Goal: Task Accomplishment & Management: Manage account settings

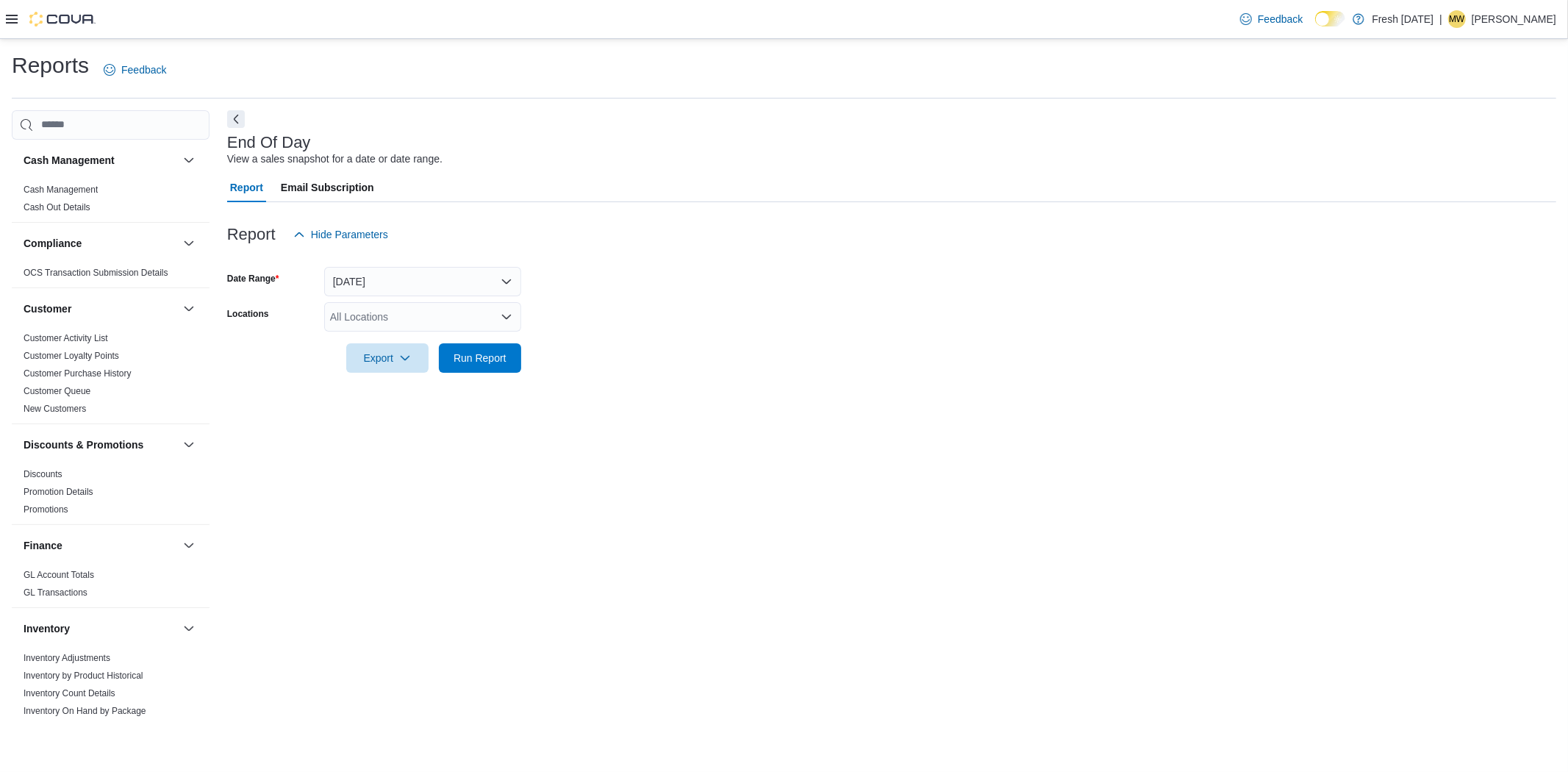
click at [413, 313] on div "All Locations" at bounding box center [423, 317] width 197 height 30
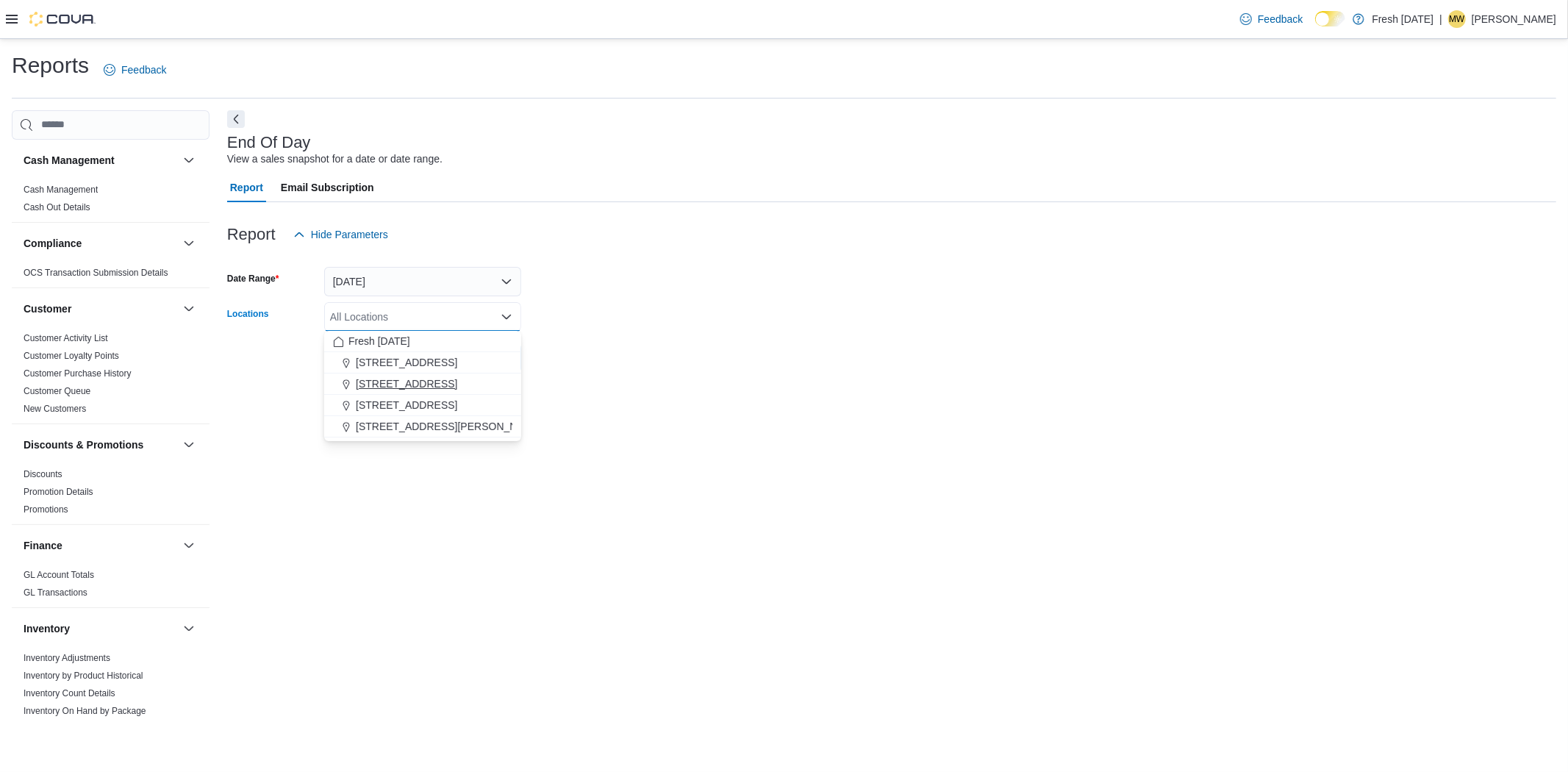
click at [446, 384] on span "[STREET_ADDRESS]" at bounding box center [406, 384] width 101 height 15
click at [726, 344] on form "Date Range [DATE] Locations [STREET_ADDRESS] Selected. [STREET_ADDRESS]. Press …" at bounding box center [892, 311] width 1330 height 123
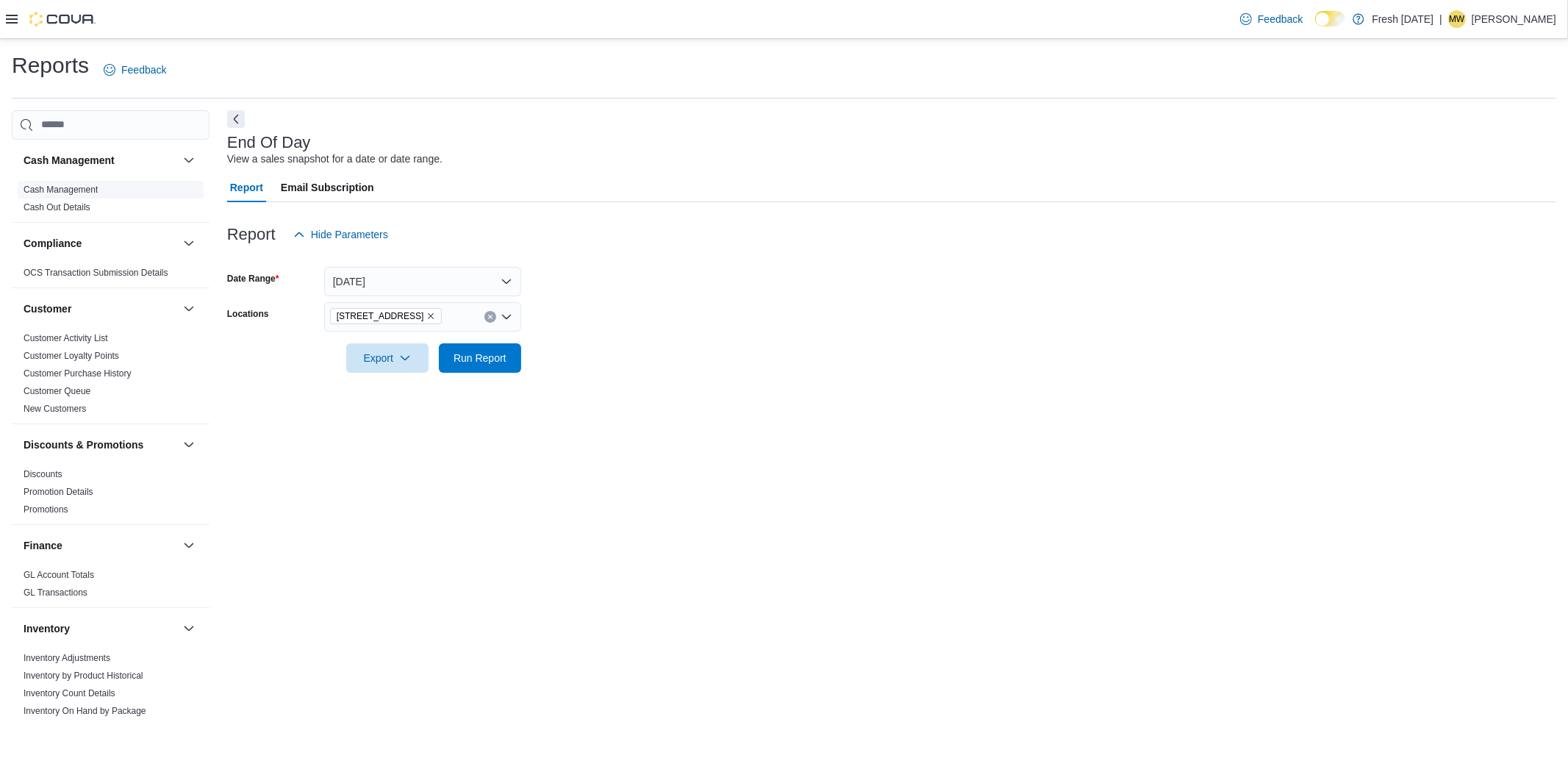
click at [82, 184] on span "Cash Management" at bounding box center [61, 190] width 74 height 12
click at [81, 185] on link "Cash Management" at bounding box center [61, 190] width 74 height 11
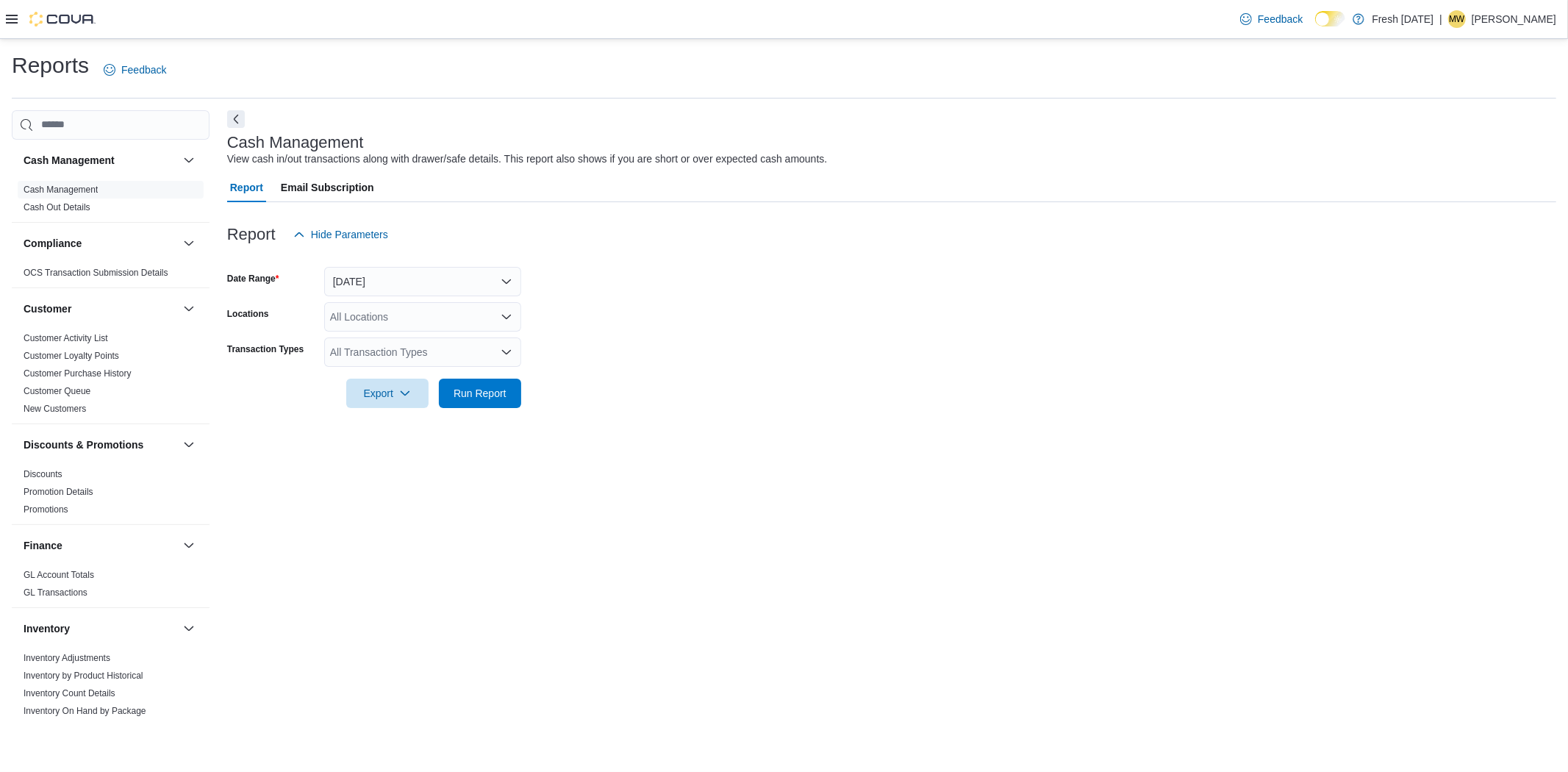
click at [363, 313] on div "All Locations" at bounding box center [423, 317] width 197 height 30
click at [459, 374] on button "[STREET_ADDRESS]" at bounding box center [423, 385] width 197 height 21
click at [805, 292] on form "Date Range Today Locations 1407 Cinnamon Hill Lane Combo box. Selected. 1407 Ci…" at bounding box center [892, 328] width 1330 height 159
click at [402, 362] on div "All Transaction Types" at bounding box center [423, 353] width 197 height 30
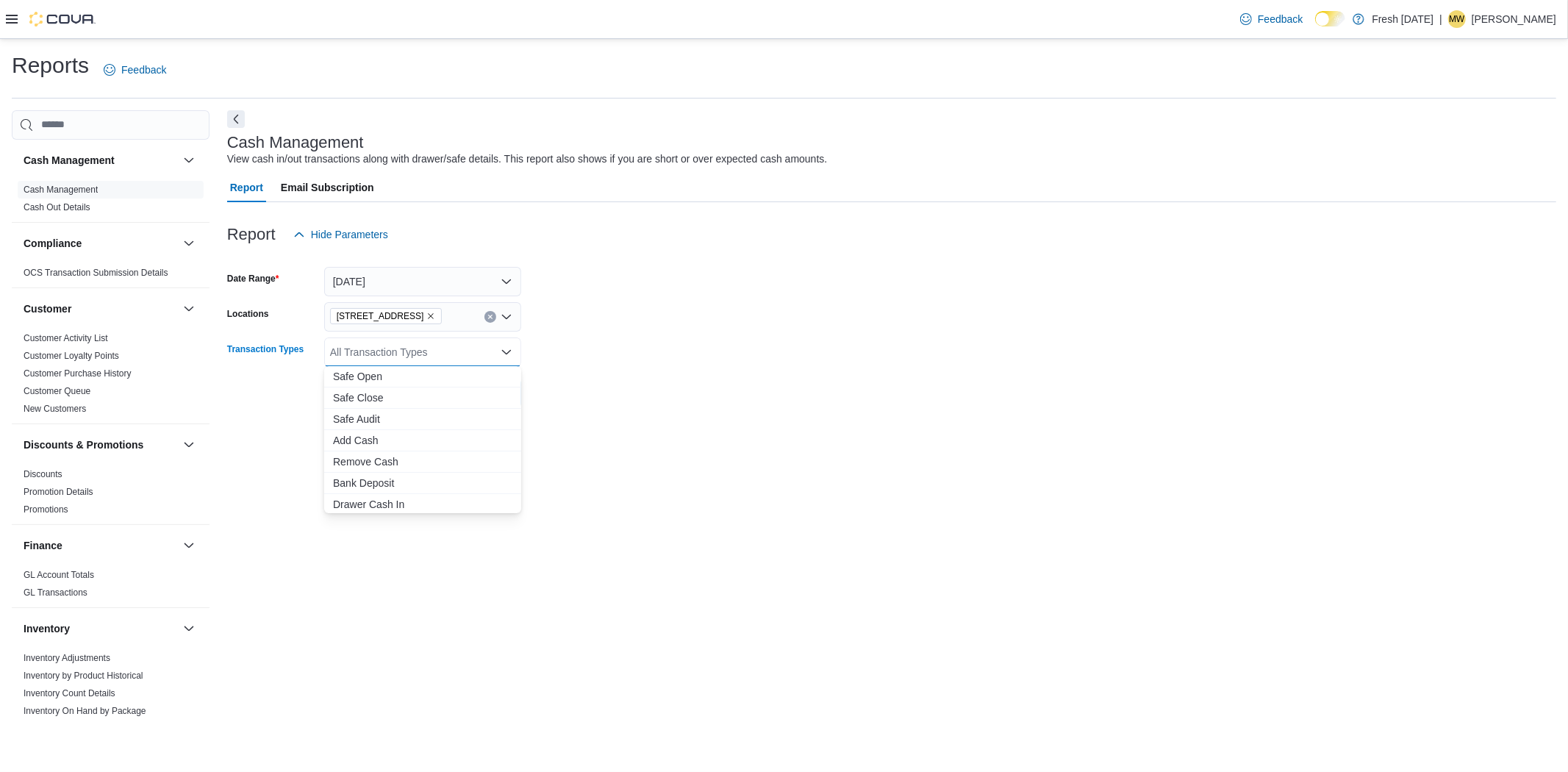
drag, startPoint x: 782, startPoint y: 348, endPoint x: 717, endPoint y: 347, distance: 65.0
click at [783, 348] on form "Date Range Today Locations 1407 Cinnamon Hill Lane Transaction Types All Transa…" at bounding box center [892, 328] width 1330 height 159
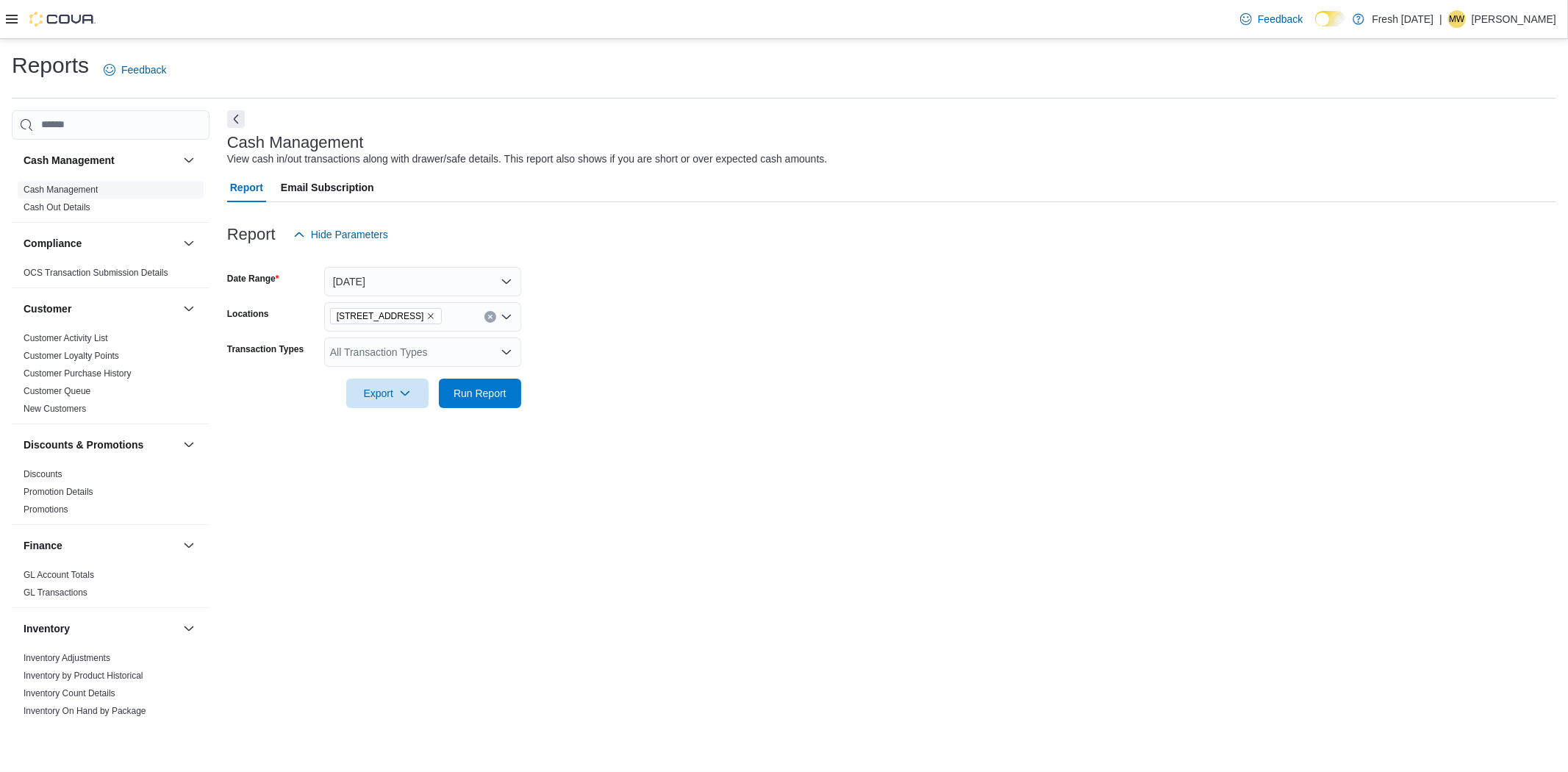
click at [67, 182] on span "Cash Management" at bounding box center [110, 189] width 186 height 17
click at [12, 16] on icon at bounding box center [12, 19] width 12 height 9
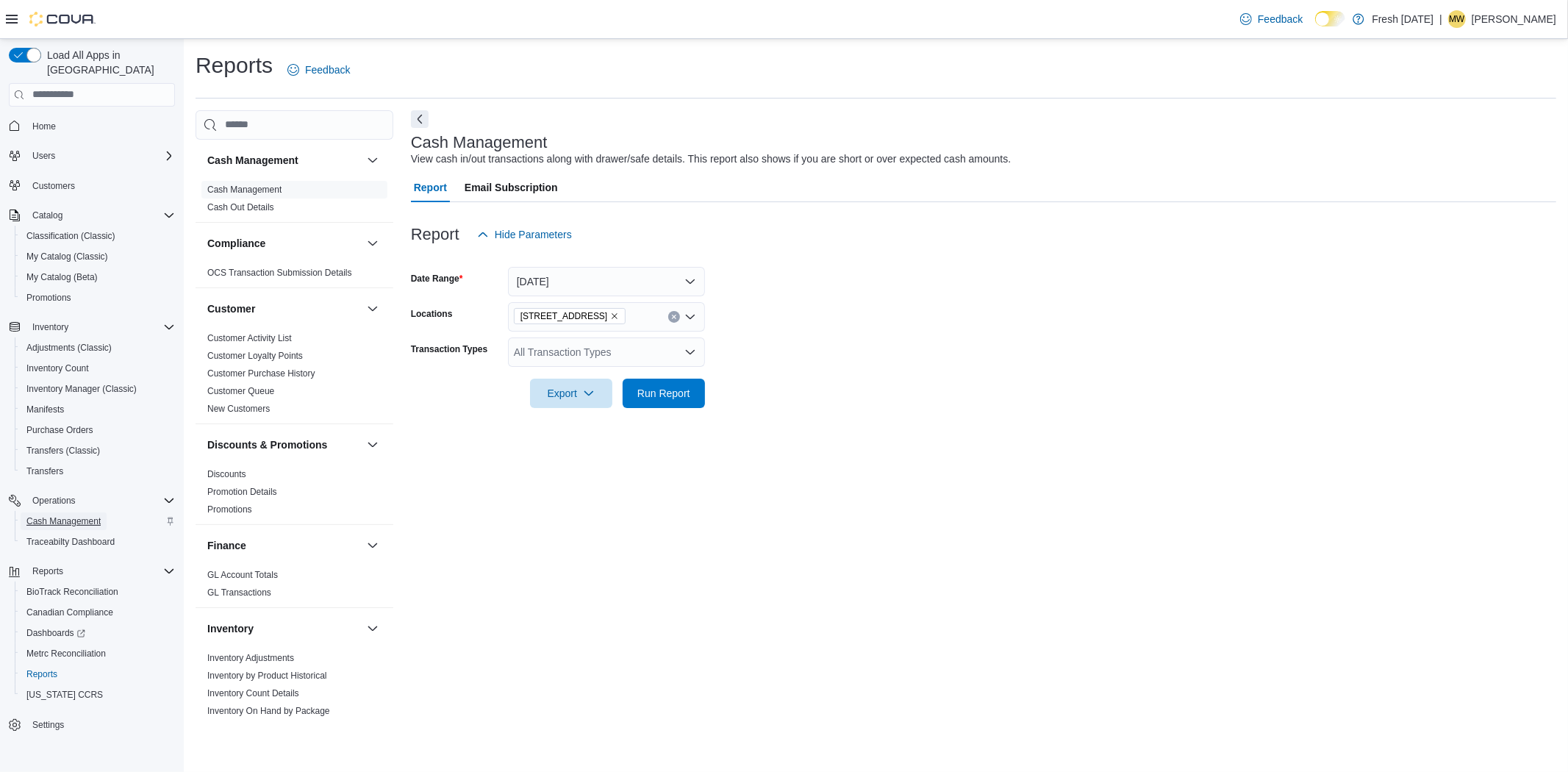
click at [46, 515] on span "Cash Management" at bounding box center [63, 521] width 74 height 12
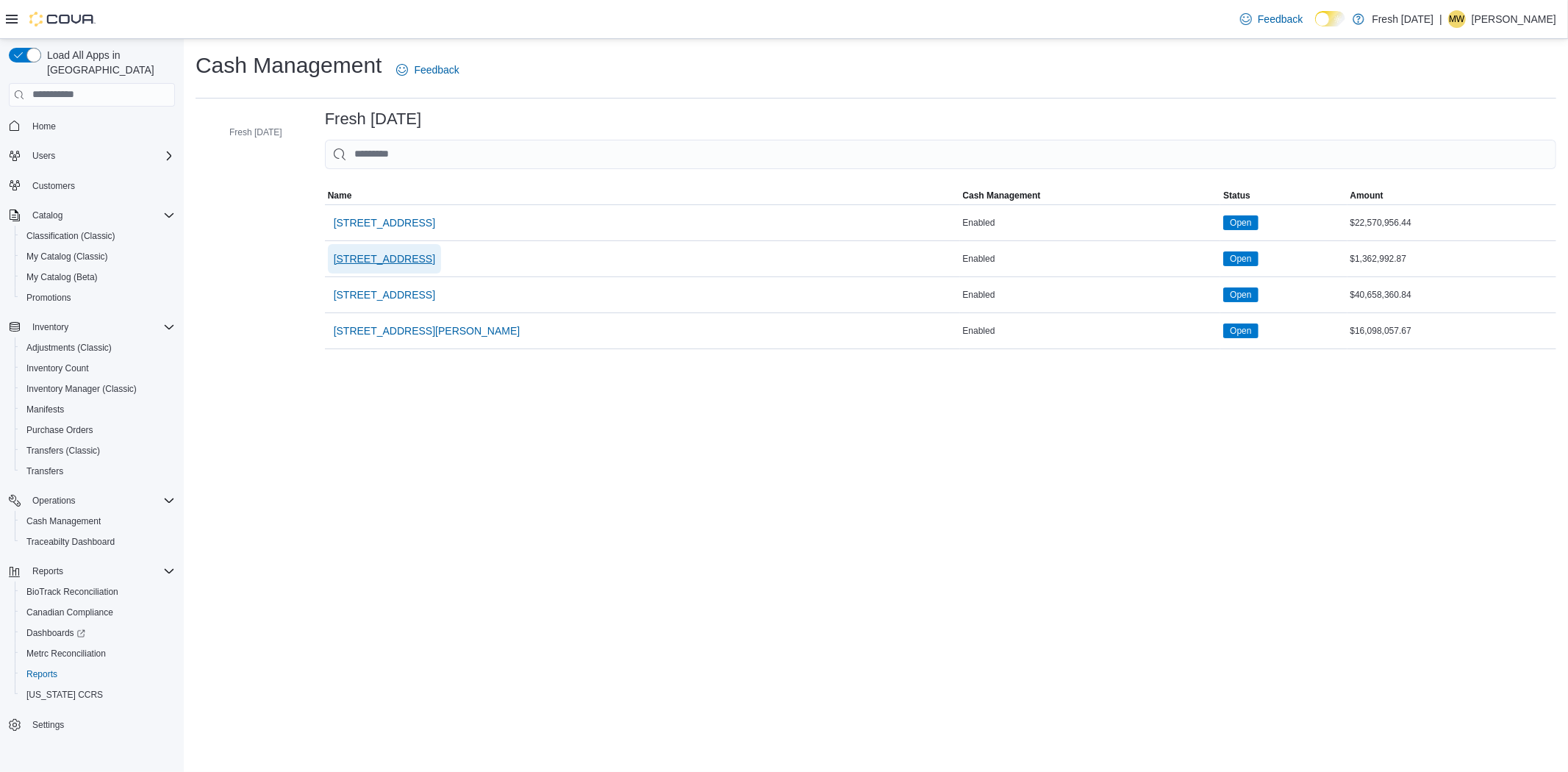
click at [366, 265] on span "[STREET_ADDRESS]" at bounding box center [384, 259] width 101 height 15
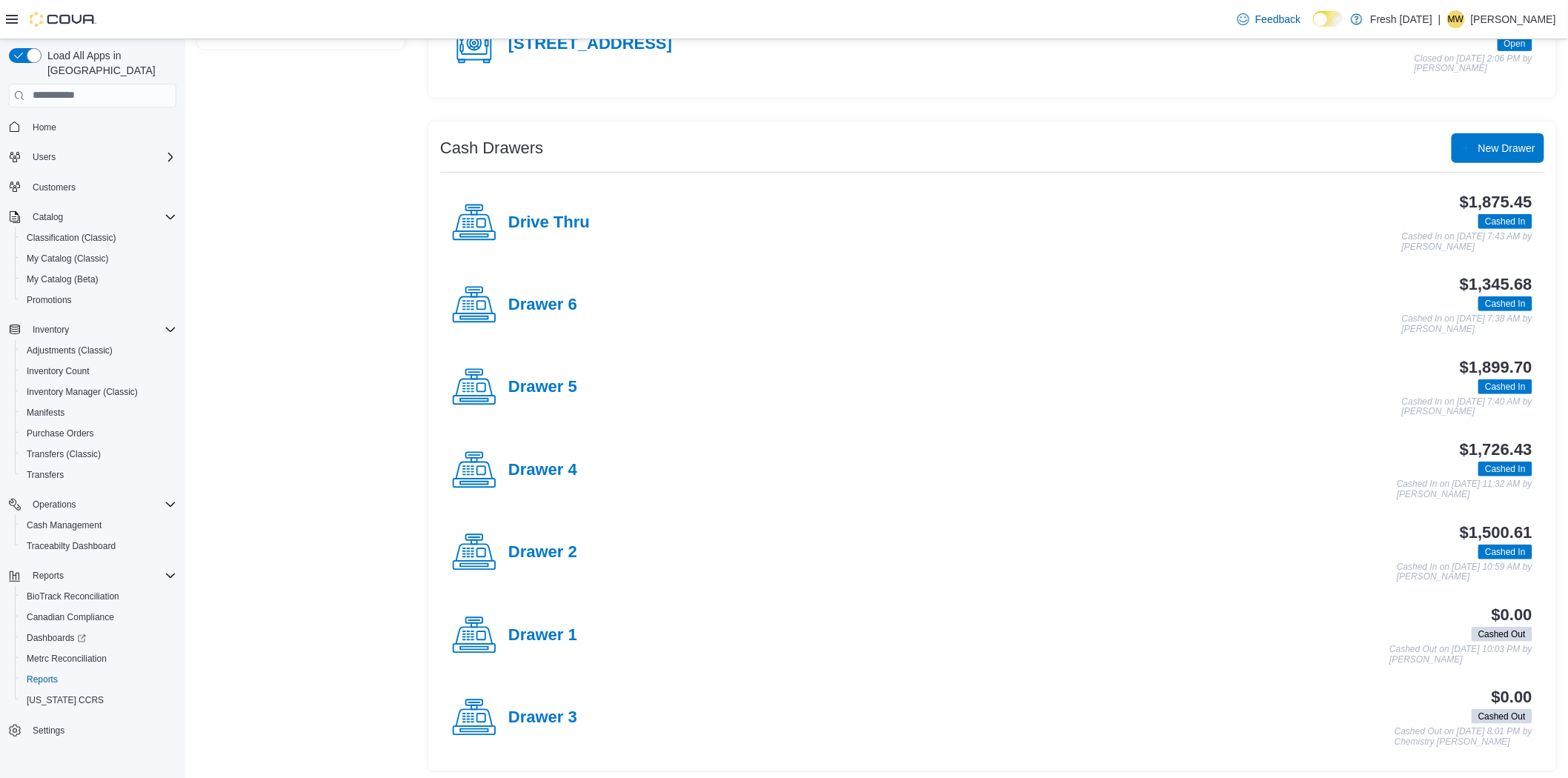
scroll to position [211, 0]
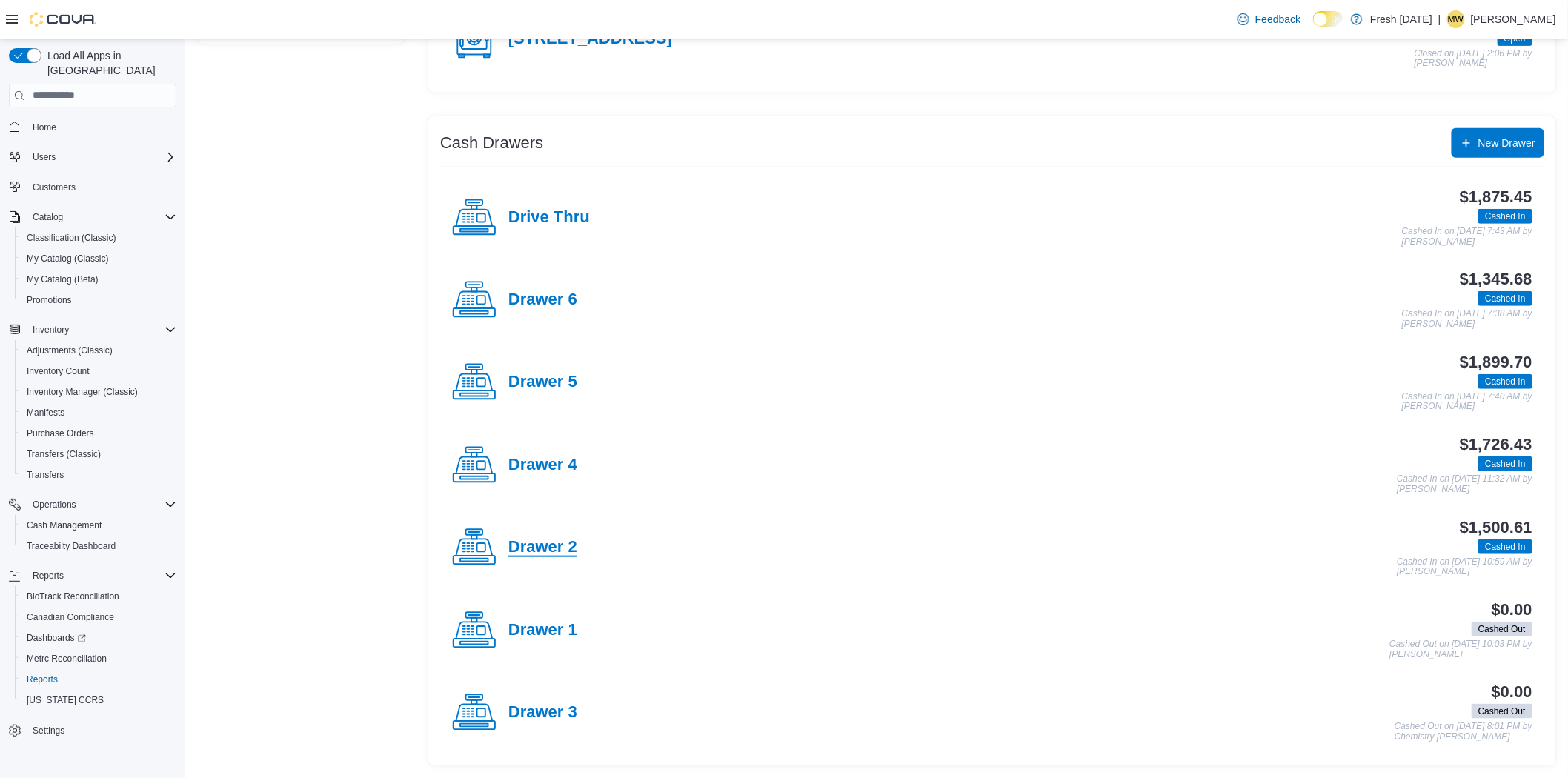
click at [524, 545] on h4 "Drawer 2" at bounding box center [543, 548] width 69 height 19
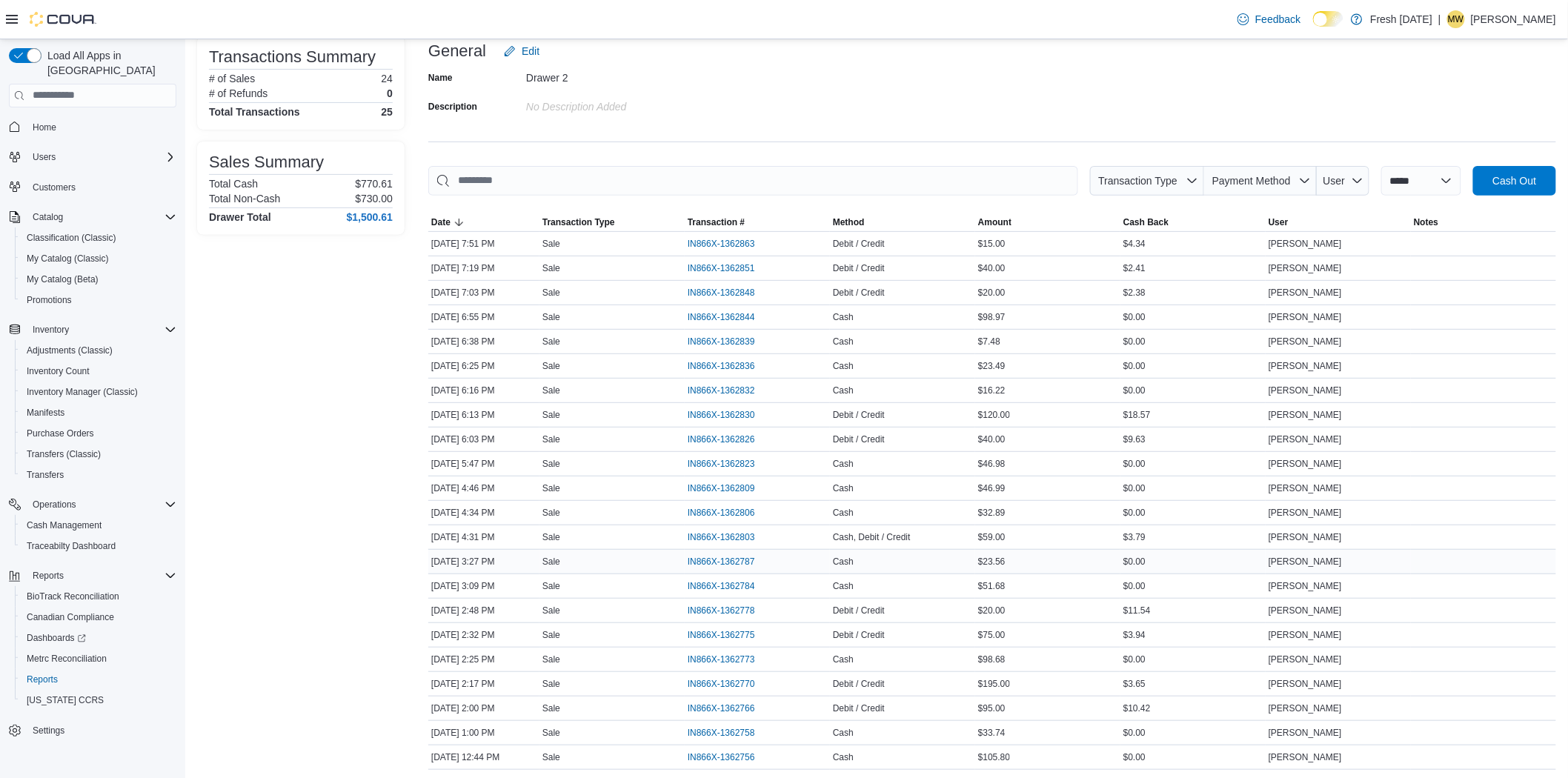
scroll to position [239, 0]
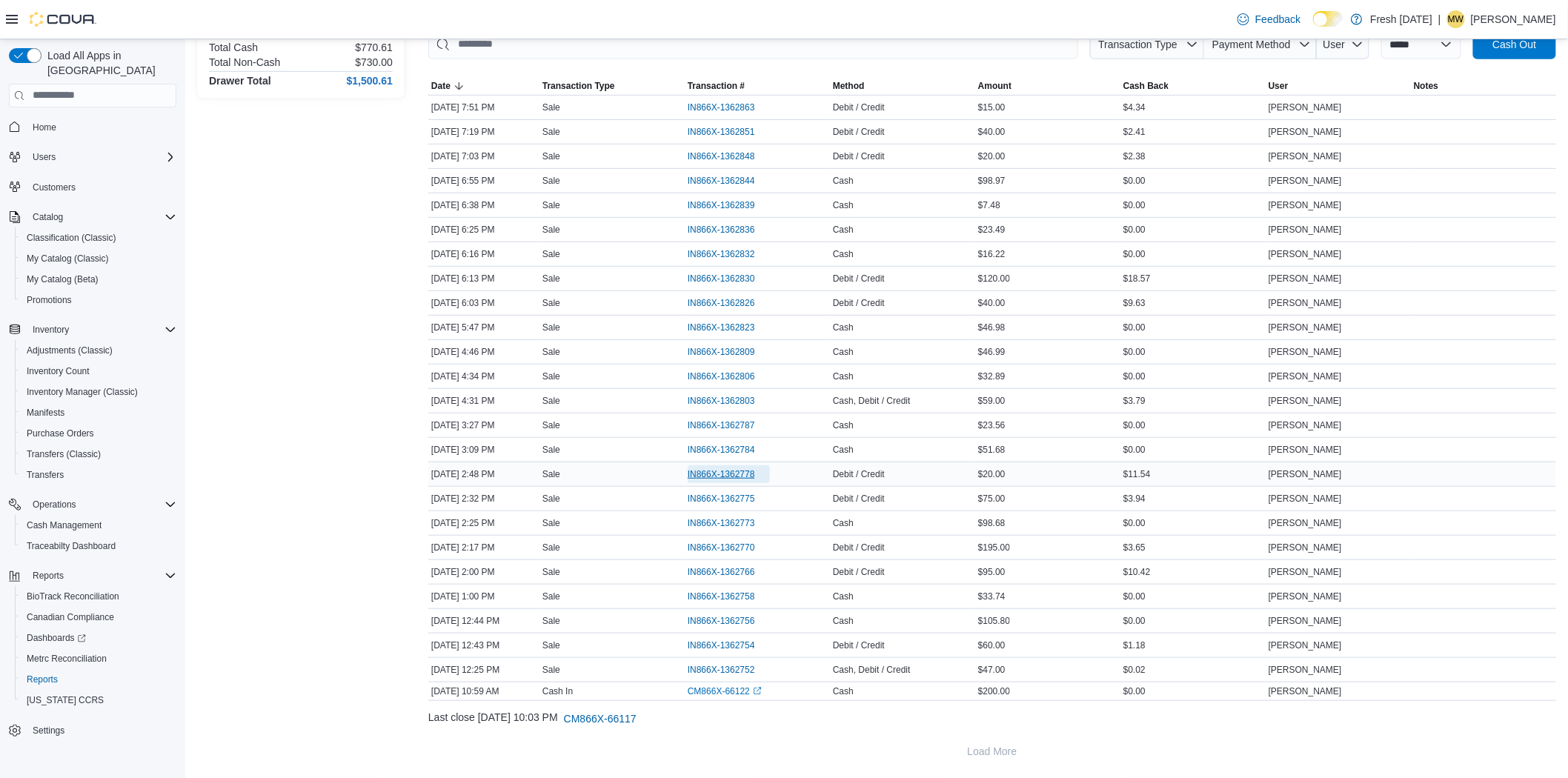
click at [734, 472] on span "IN866X-1362778" at bounding box center [721, 474] width 67 height 12
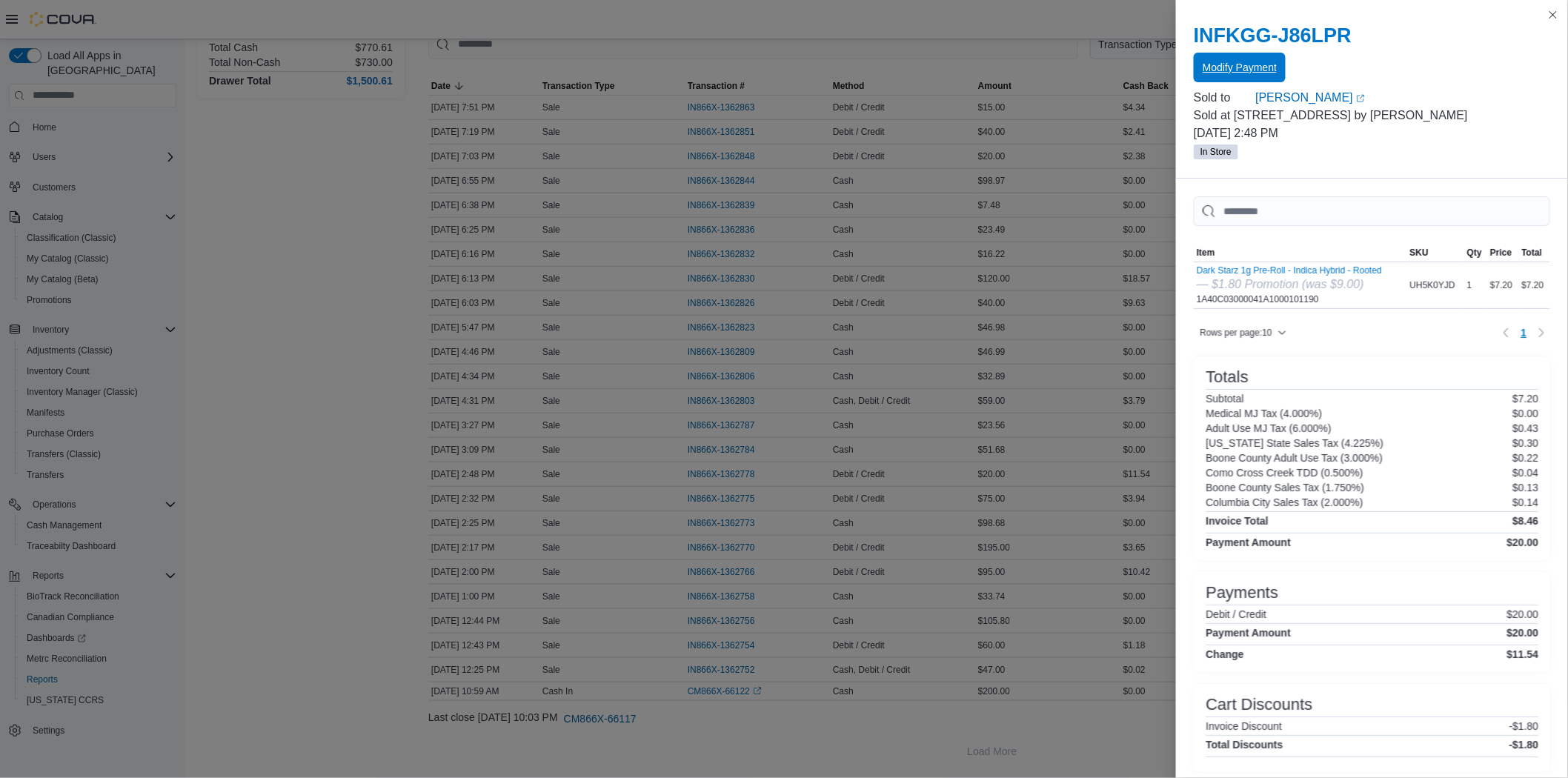
click at [1223, 69] on span "Modify Payment" at bounding box center [1239, 67] width 74 height 15
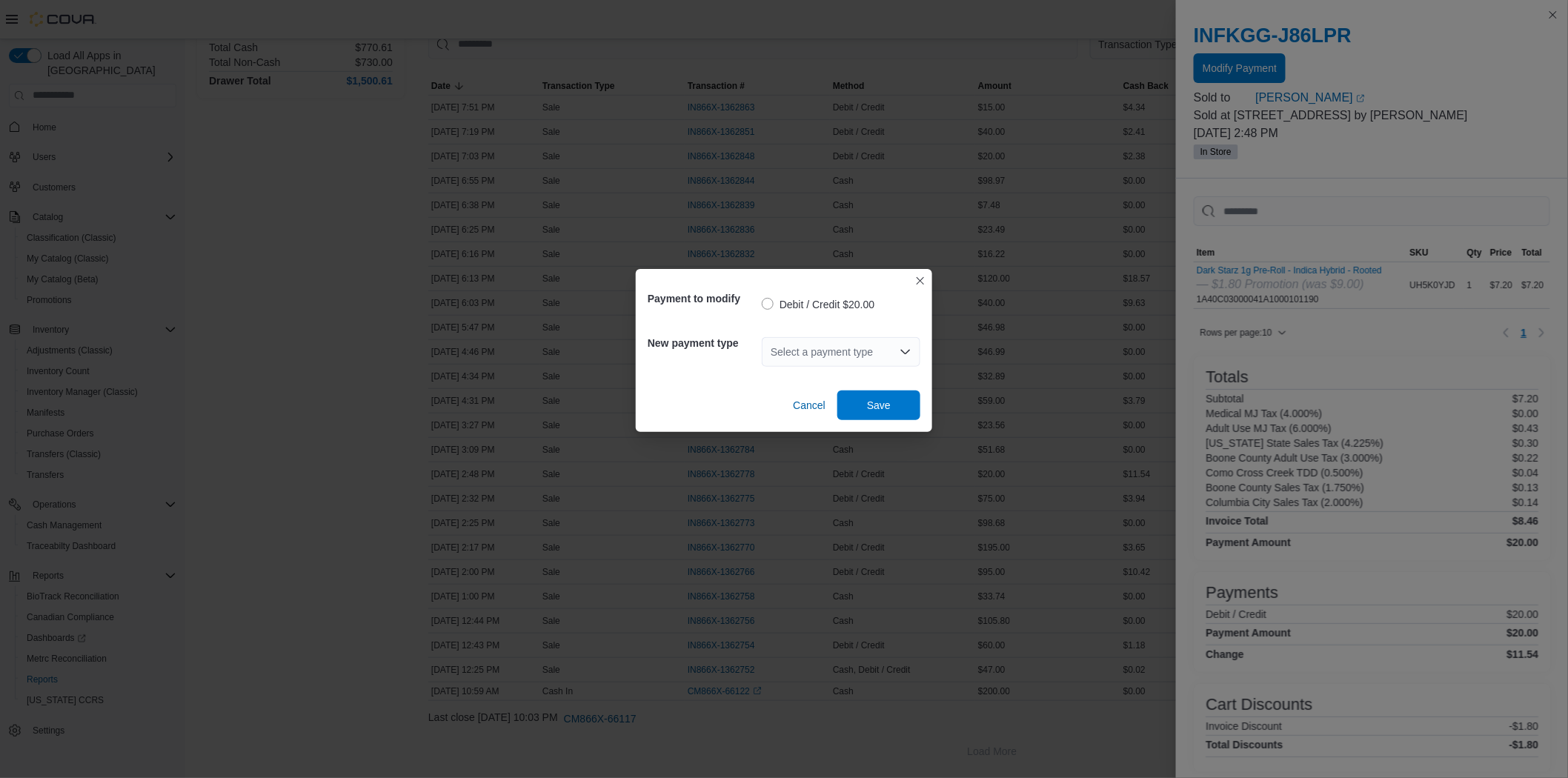
click at [862, 344] on div "Select a payment type" at bounding box center [841, 352] width 158 height 30
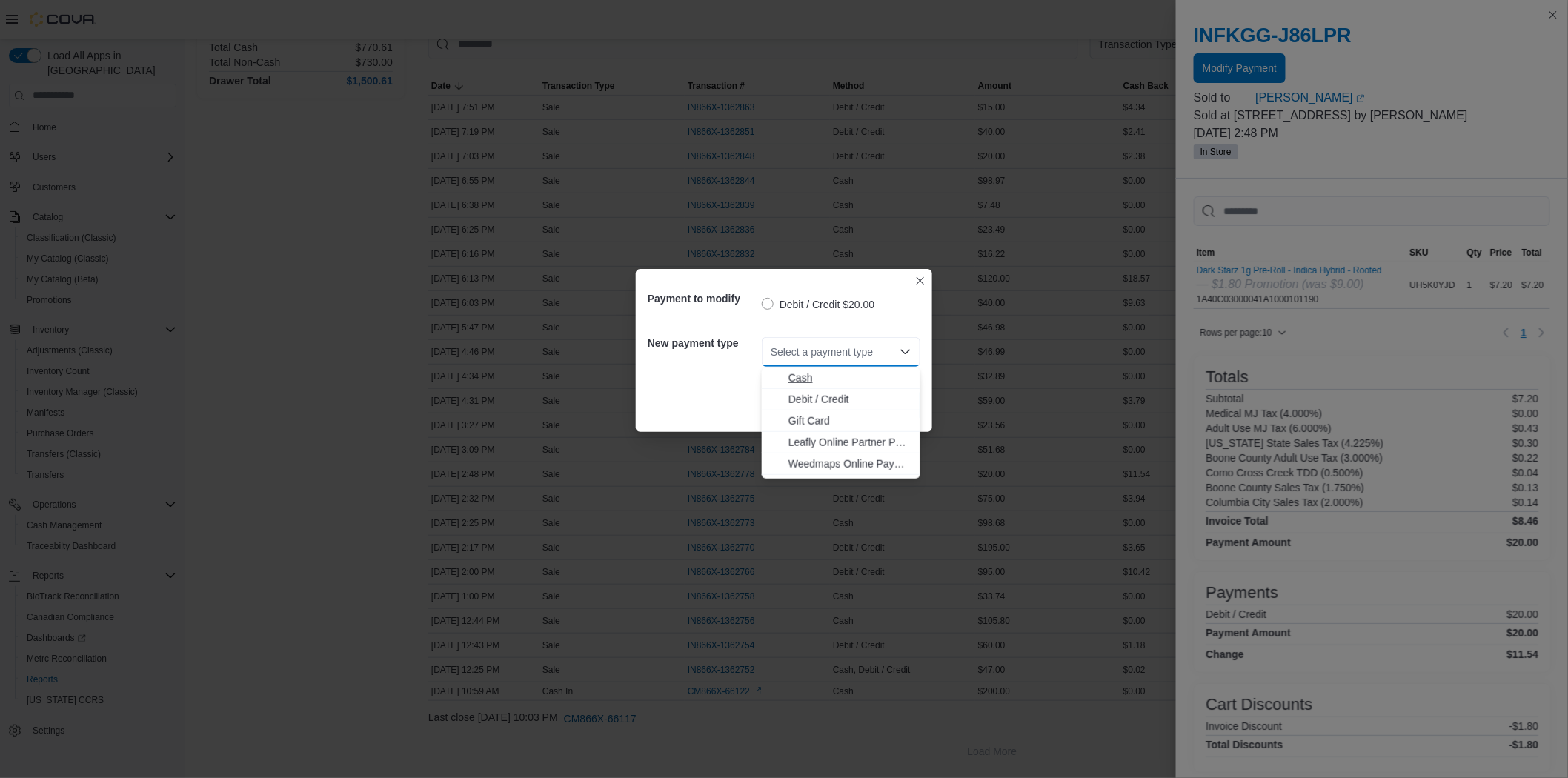
click at [860, 372] on span "Cash" at bounding box center [850, 378] width 123 height 15
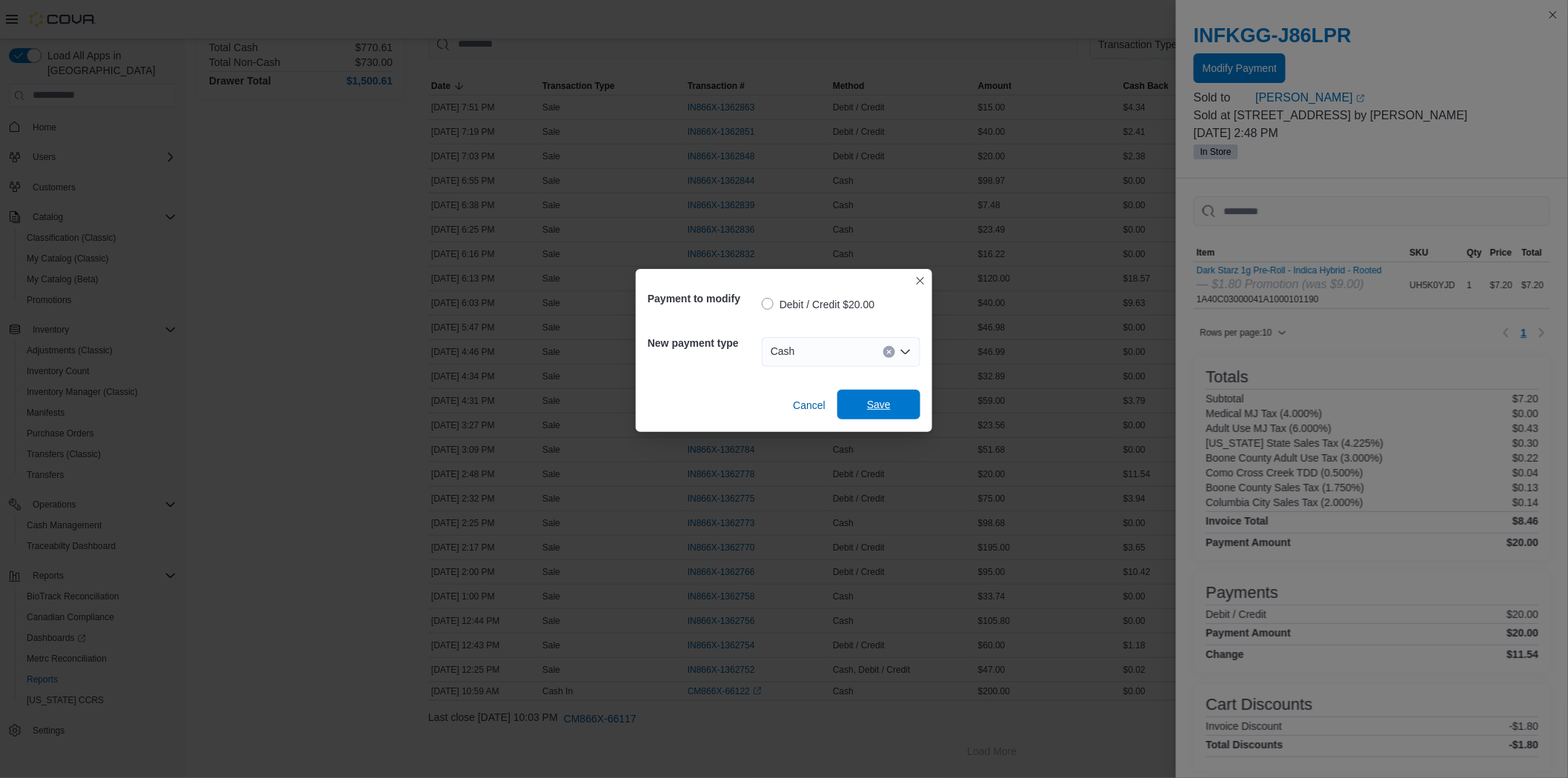
click at [882, 408] on span "Save" at bounding box center [879, 405] width 24 height 15
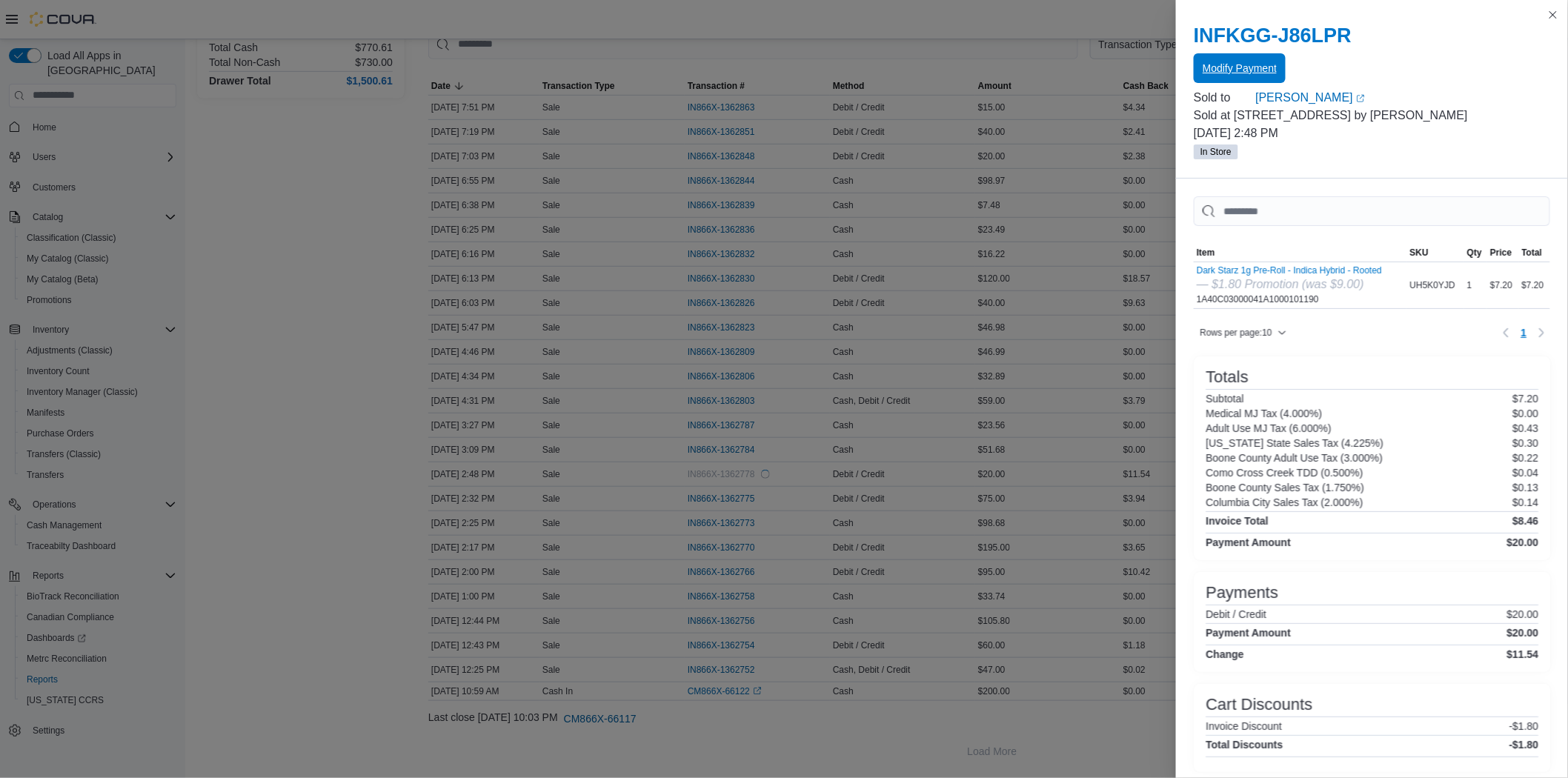
scroll to position [0, 0]
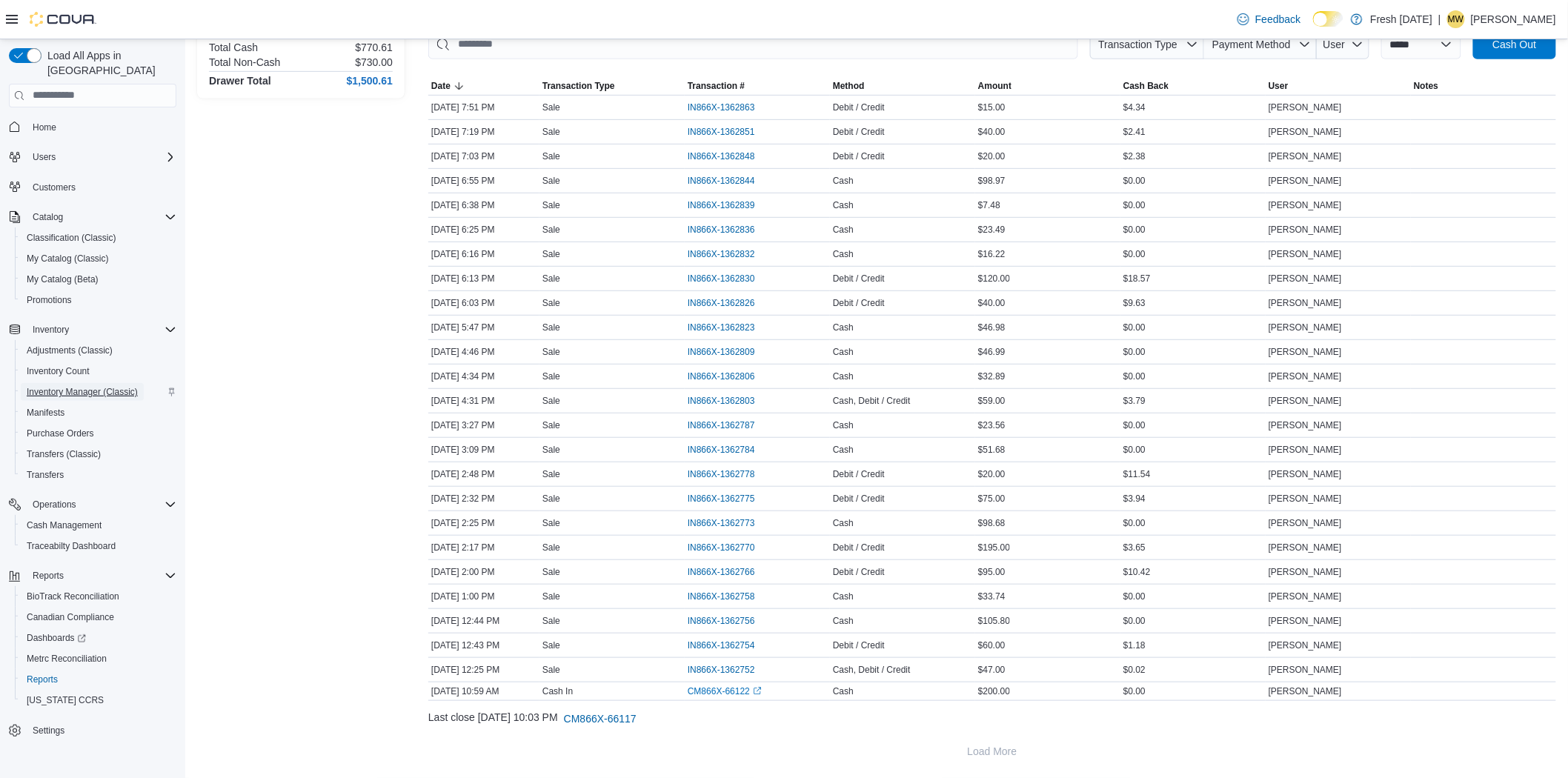
click at [72, 386] on span "Inventory Manager (Classic)" at bounding box center [82, 392] width 111 height 12
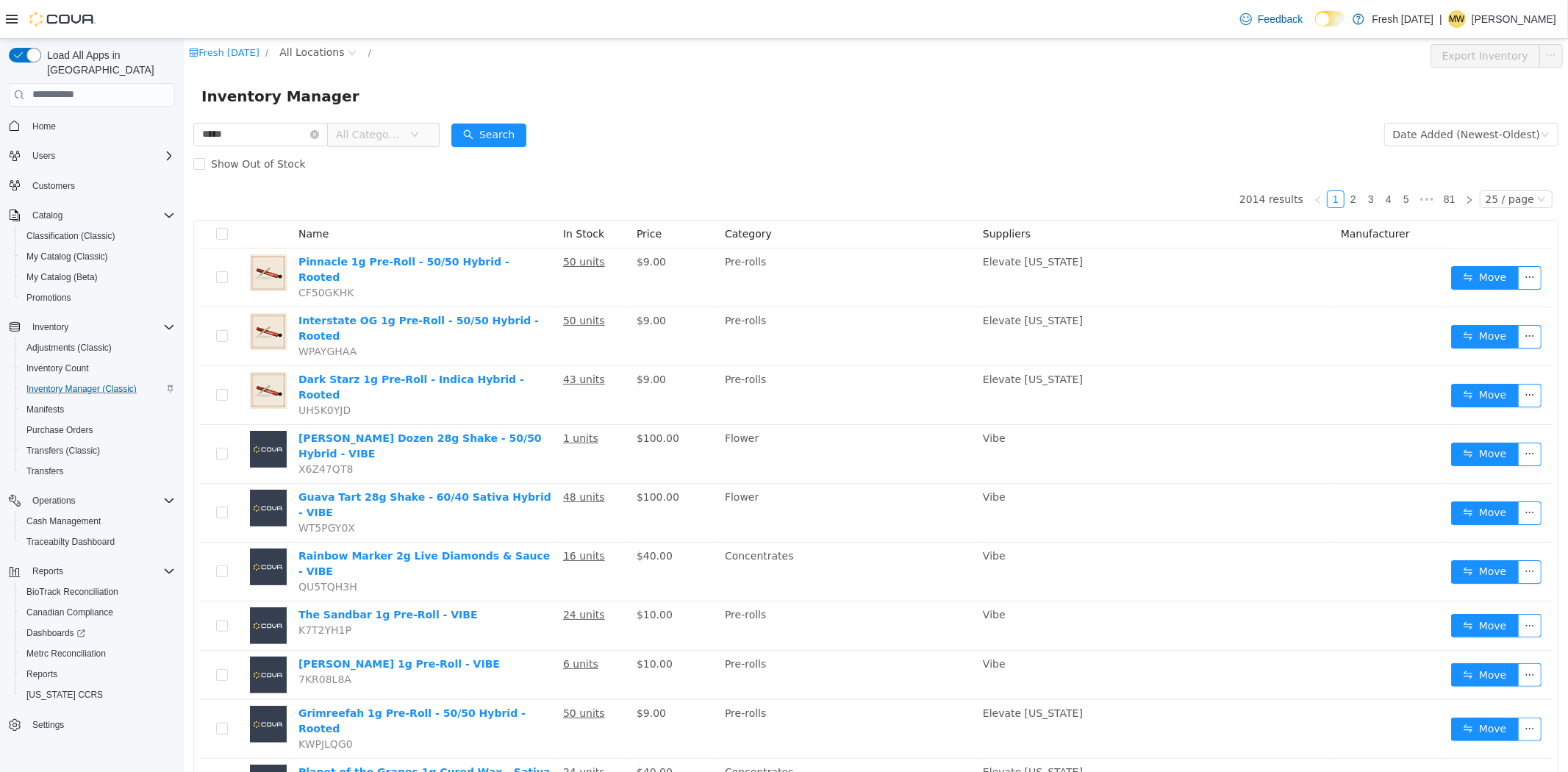
type input "**********"
click at [306, 50] on span "All Locations" at bounding box center [311, 52] width 65 height 16
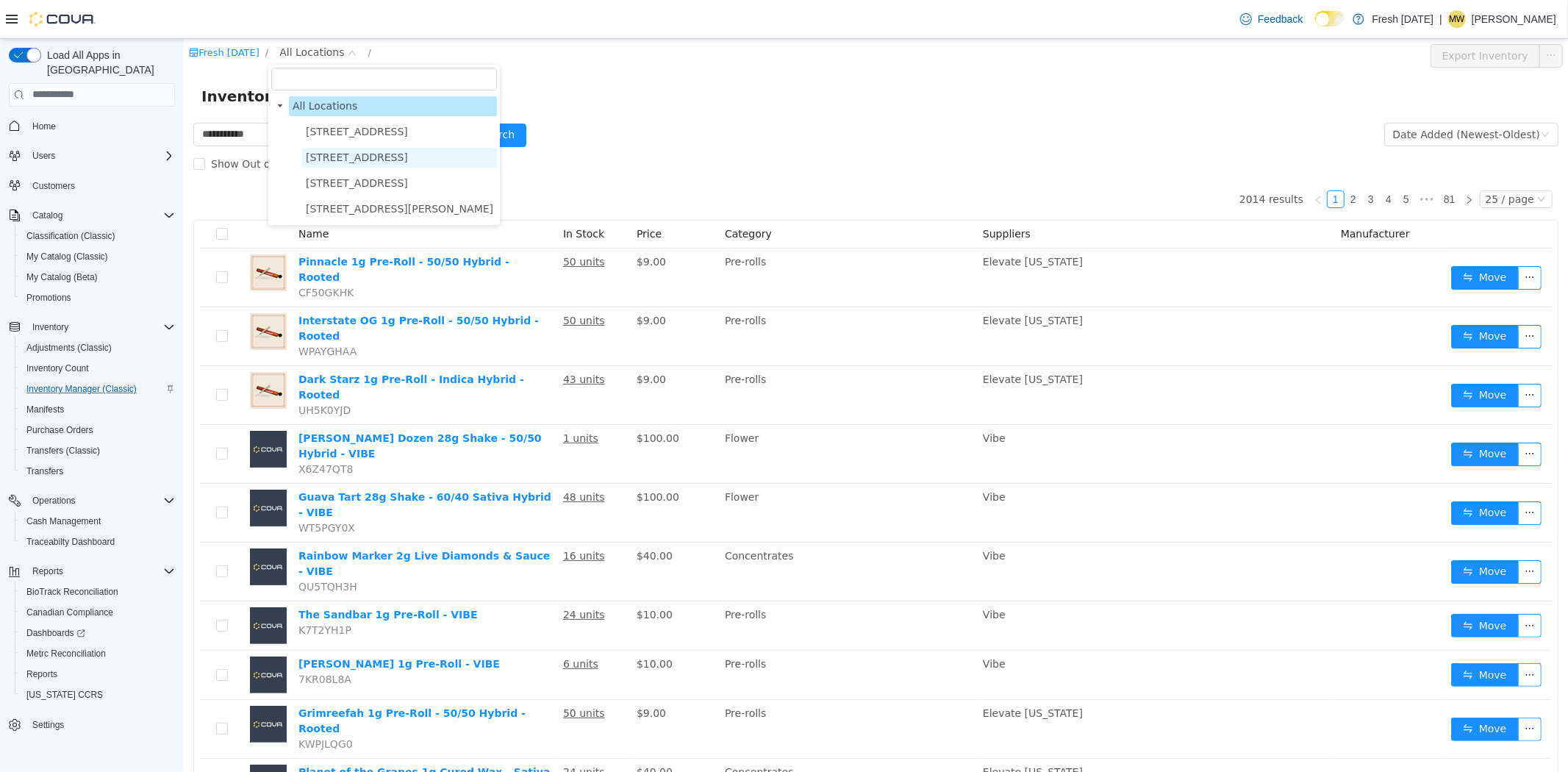
click at [333, 159] on span "[STREET_ADDRESS]" at bounding box center [356, 156] width 102 height 12
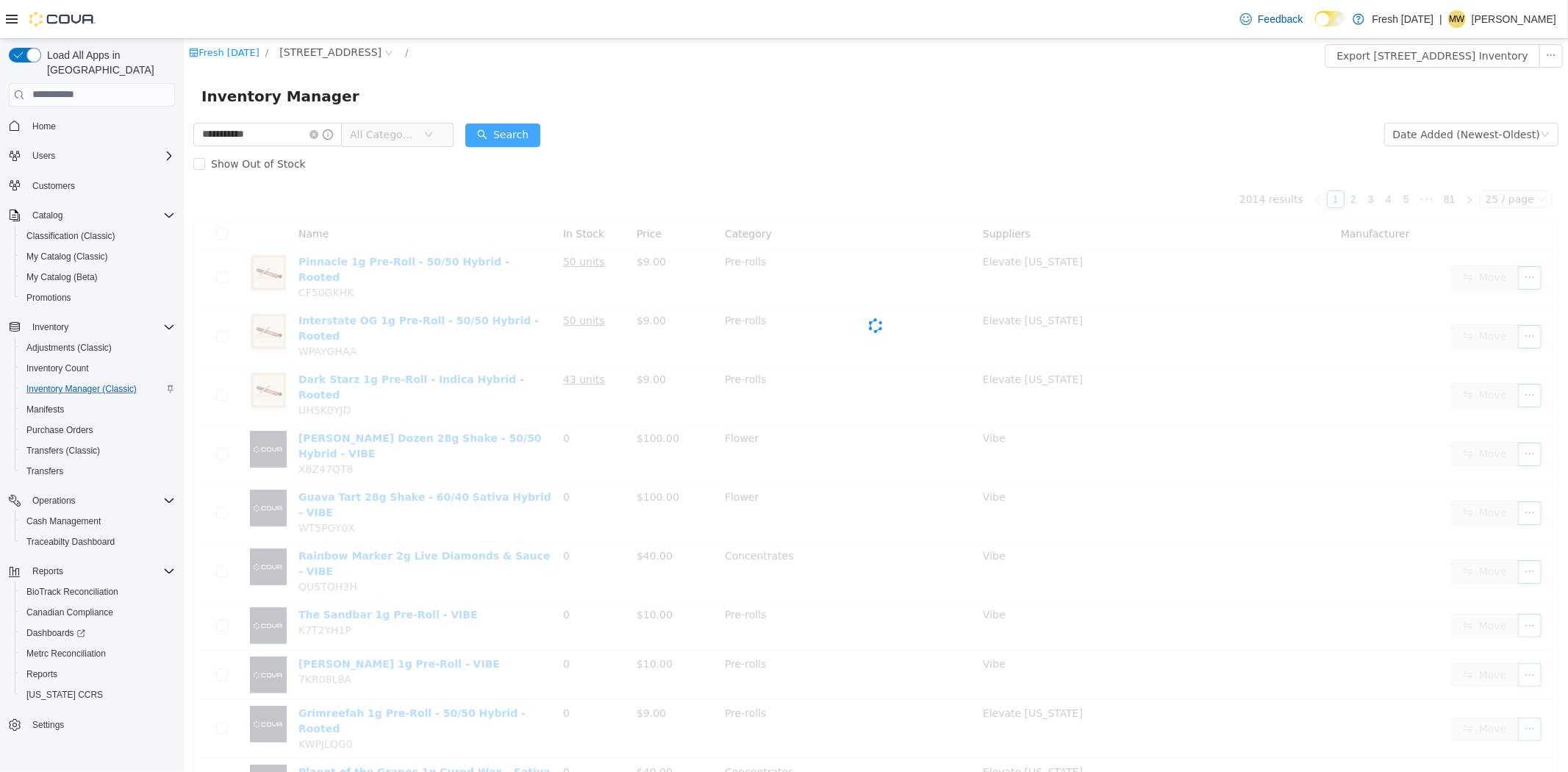
click at [501, 129] on button "Search" at bounding box center [501, 134] width 75 height 24
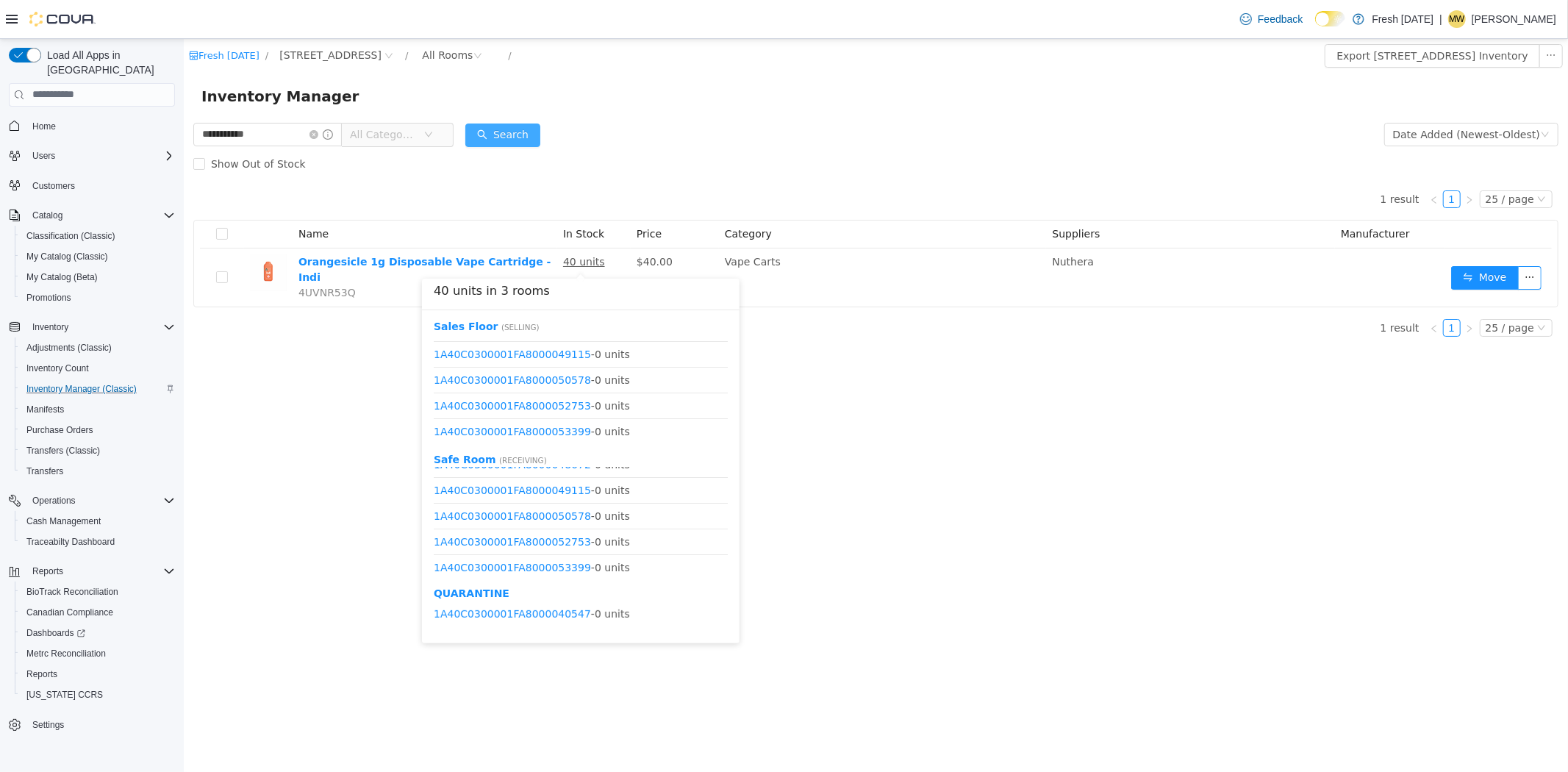
scroll to position [224, 0]
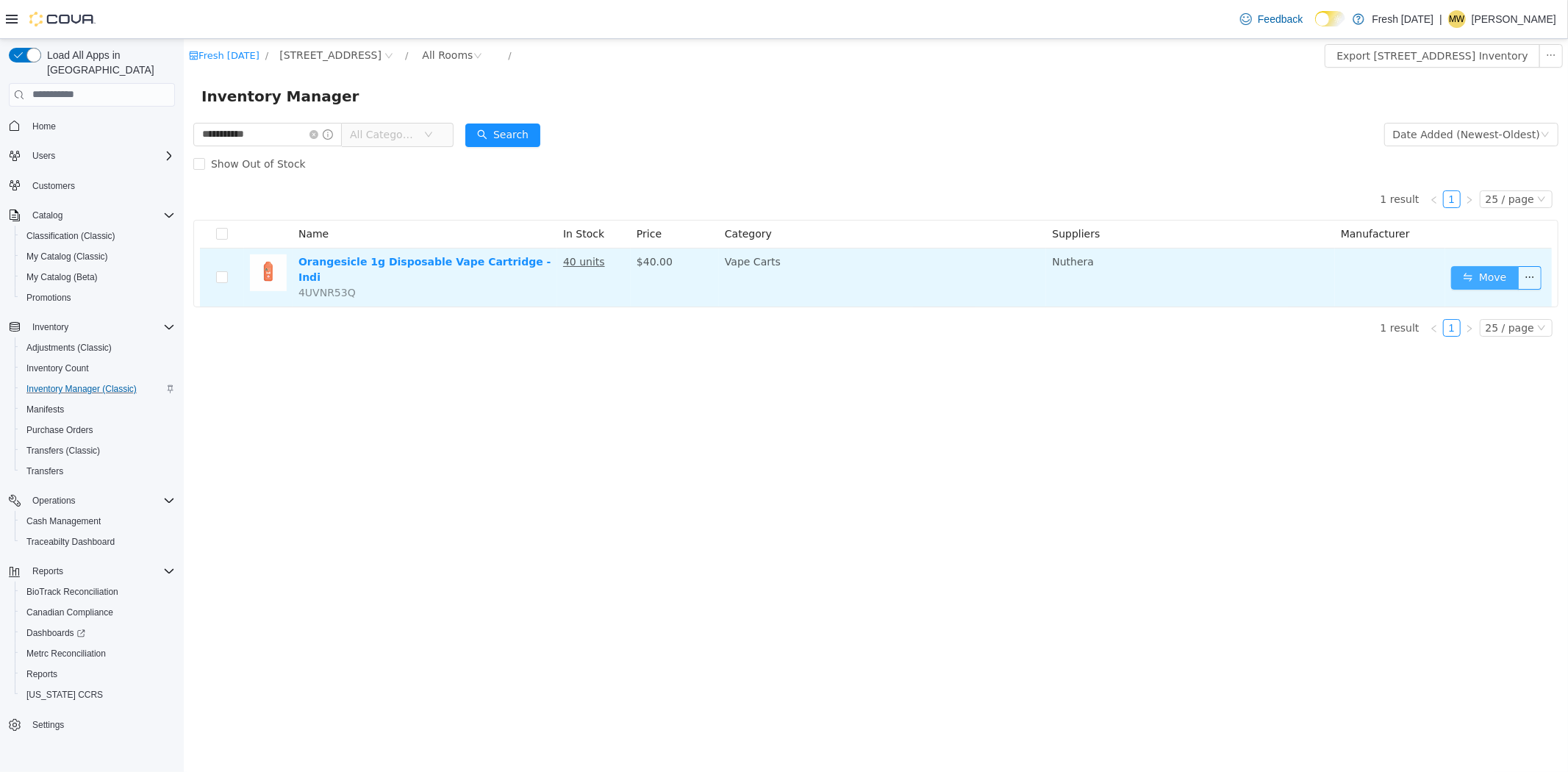
click at [1455, 269] on button "Move" at bounding box center [1484, 277] width 67 height 24
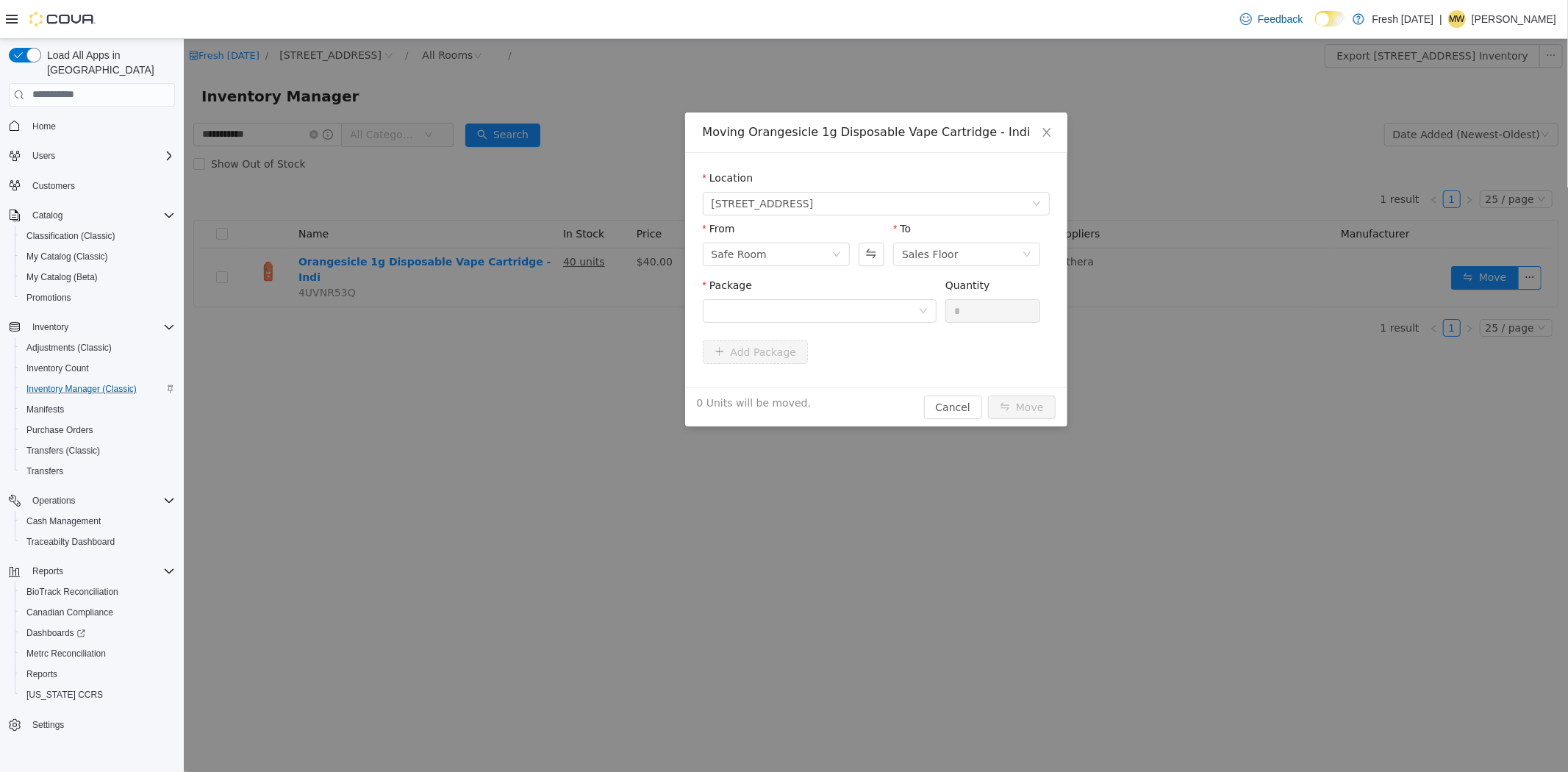
click at [781, 294] on div "Package" at bounding box center [819, 288] width 234 height 21
click at [782, 306] on div at bounding box center [814, 310] width 206 height 22
click at [777, 382] on span "Quantity : 40 Units" at bounding box center [755, 380] width 90 height 12
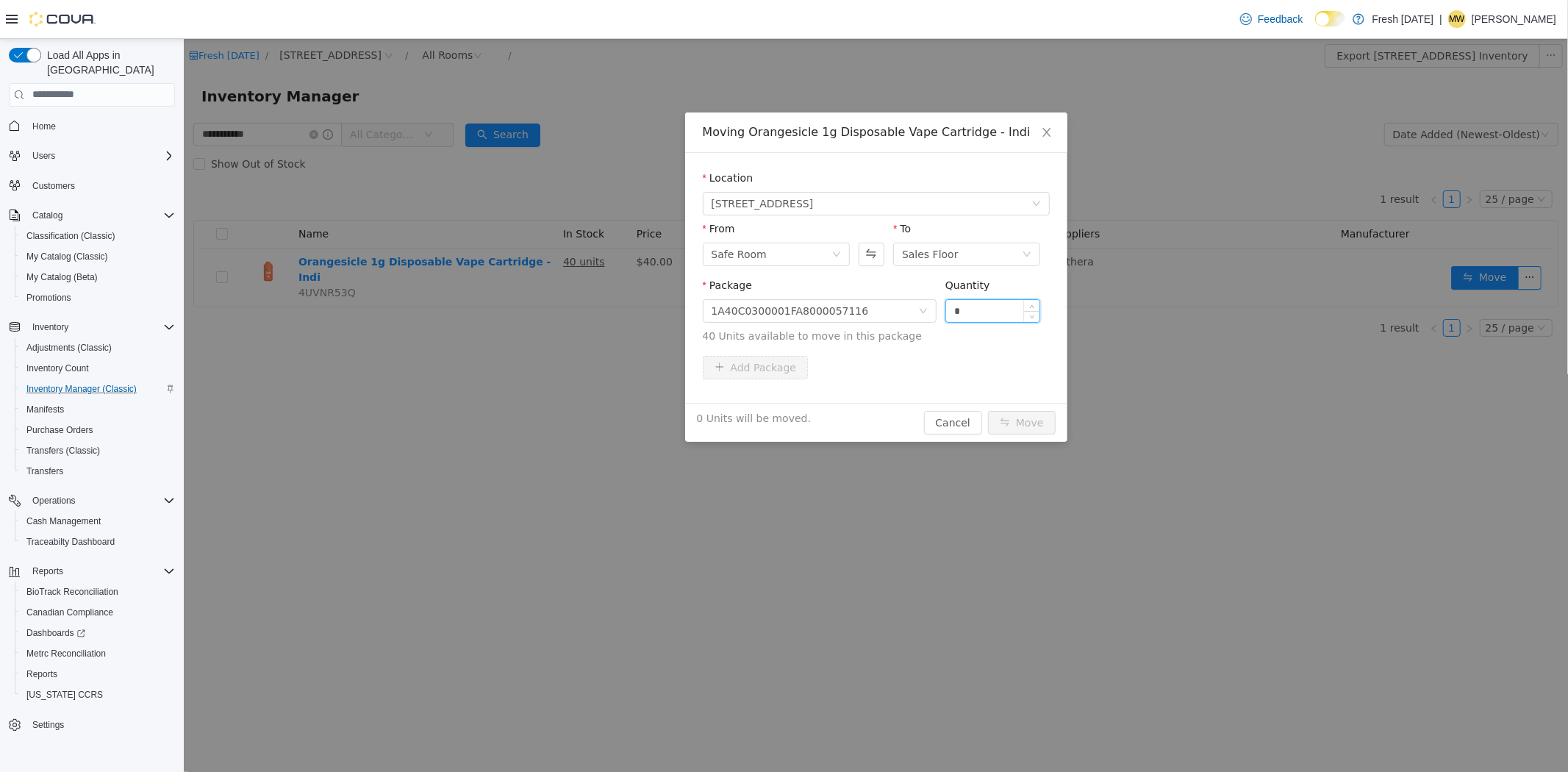
click at [967, 307] on input "*" at bounding box center [993, 310] width 95 height 22
type input "***"
click at [988, 410] on button "Move" at bounding box center [1022, 422] width 67 height 24
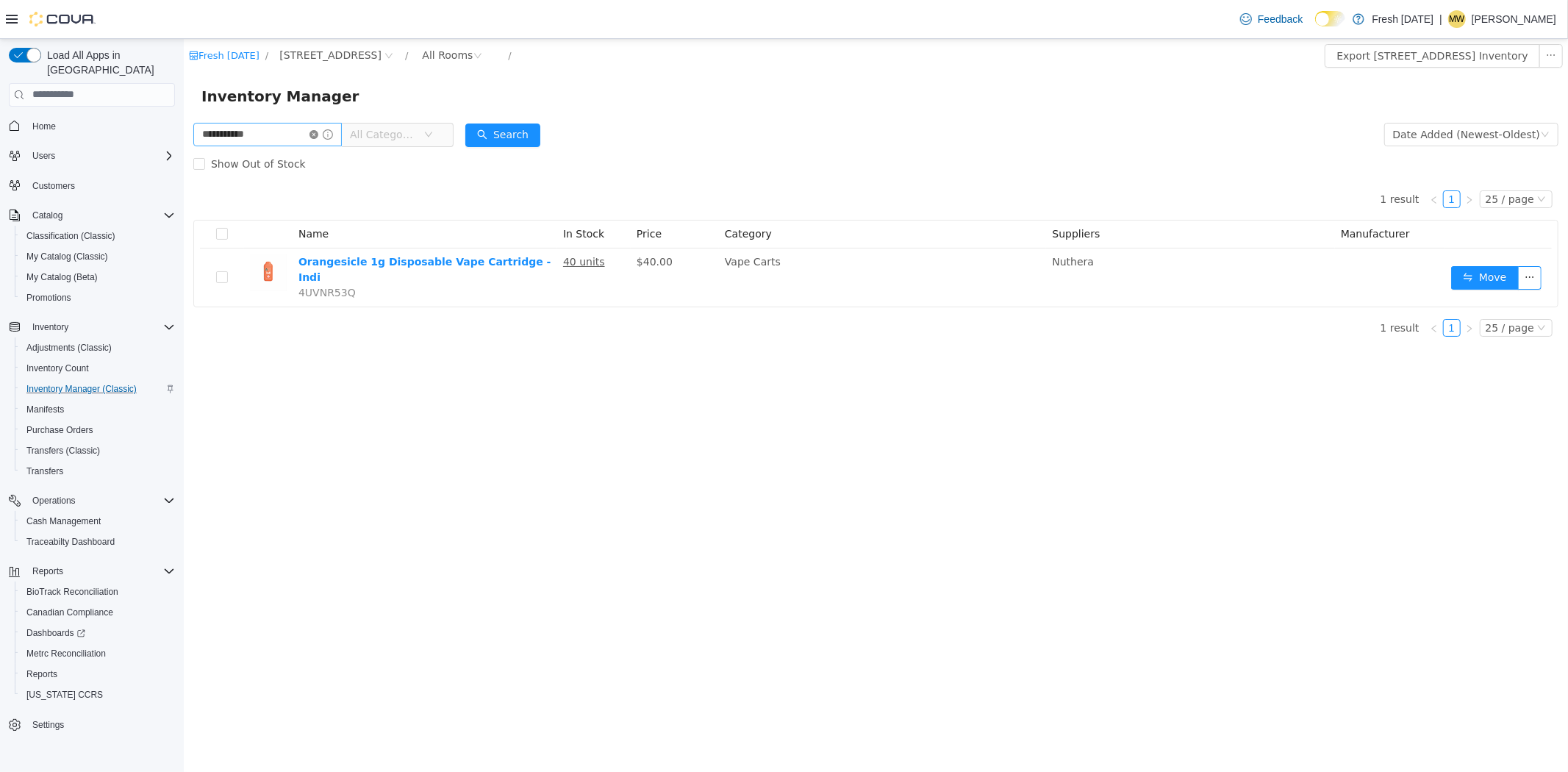
click at [318, 132] on icon "icon: close-circle" at bounding box center [313, 133] width 9 height 9
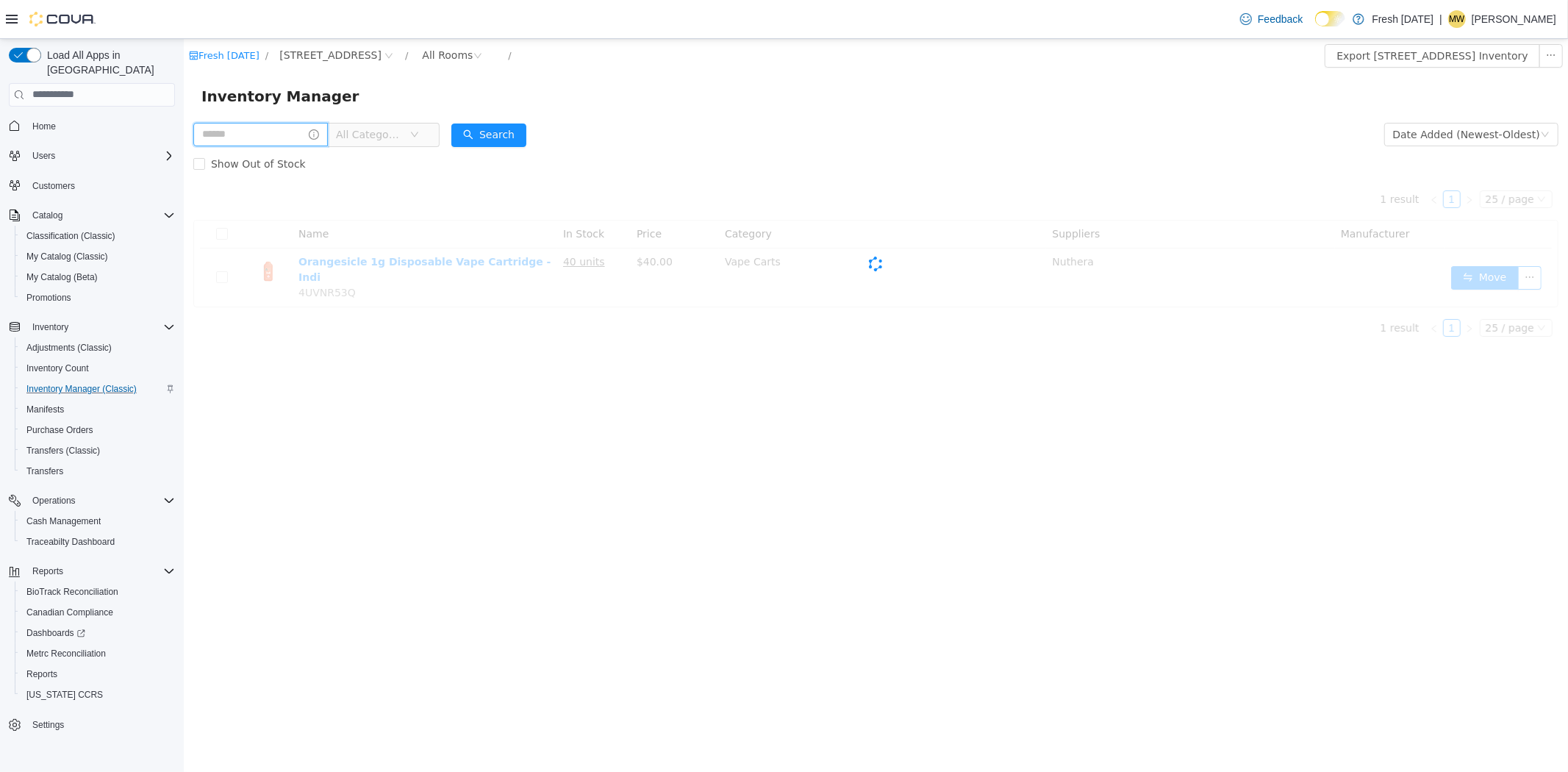
click at [268, 144] on input "text" at bounding box center [260, 134] width 135 height 24
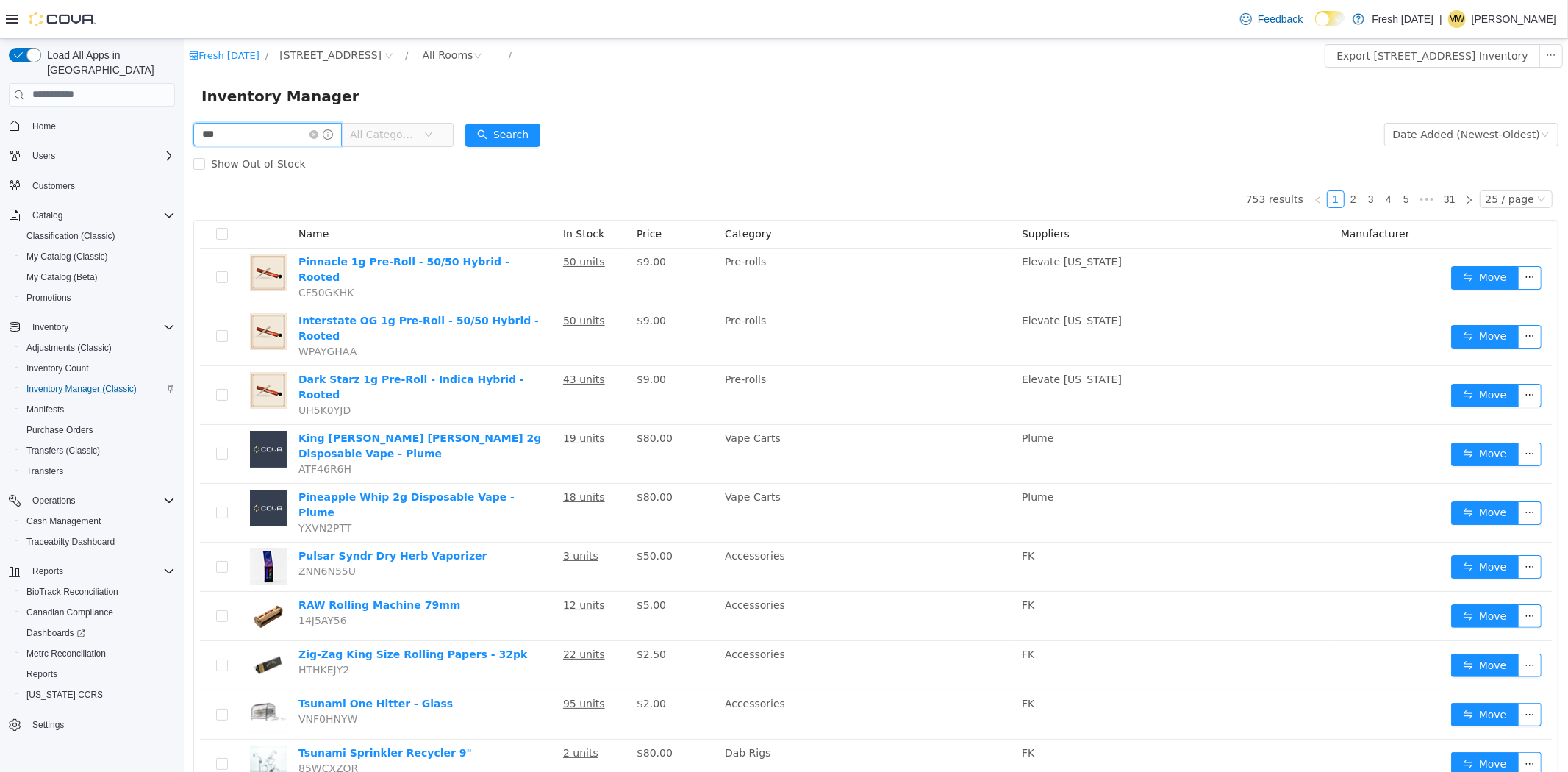
type input "***"
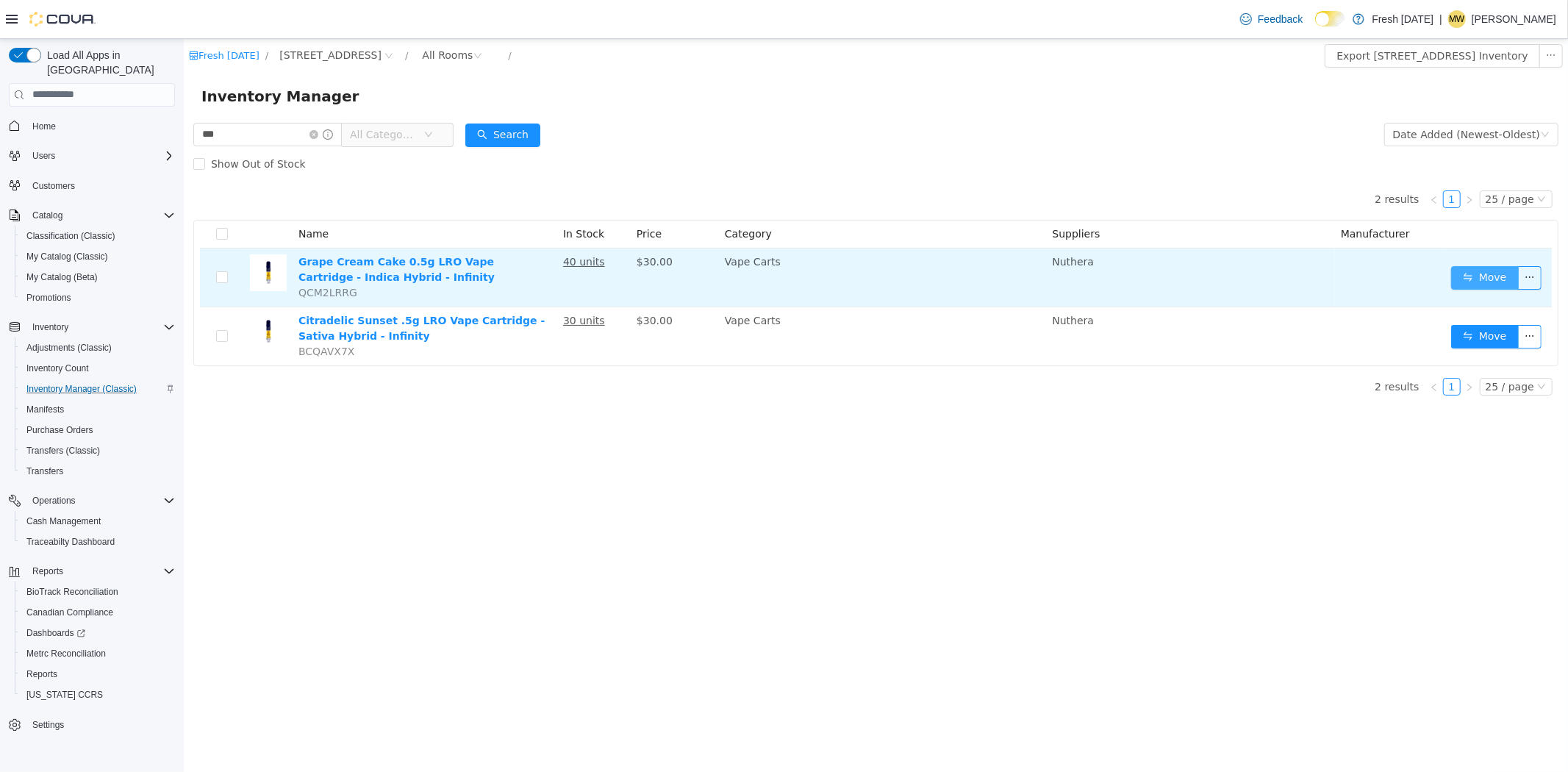
click at [1456, 284] on button "Move" at bounding box center [1484, 277] width 67 height 24
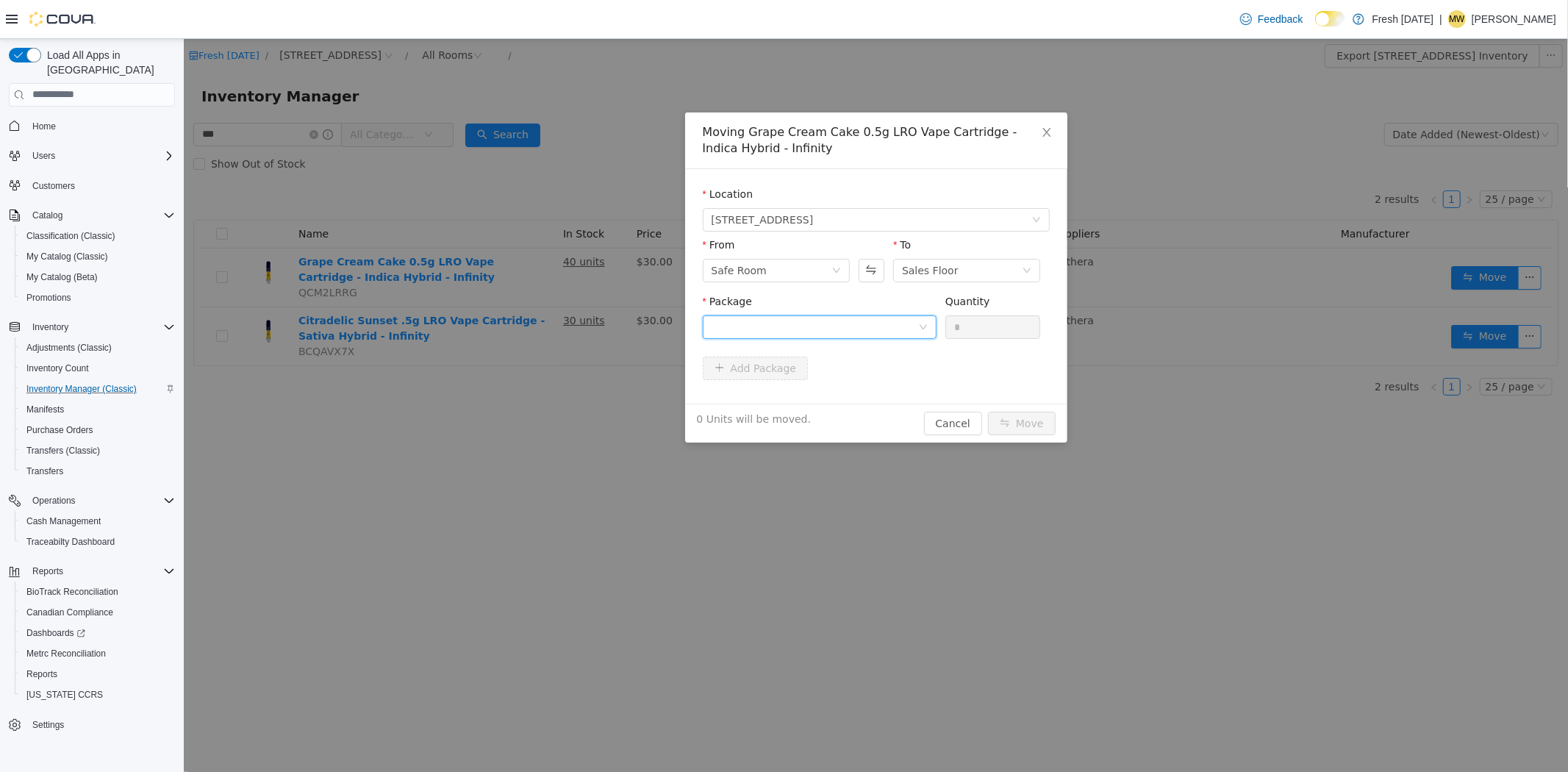
click at [790, 316] on div at bounding box center [814, 326] width 206 height 22
drag, startPoint x: 802, startPoint y: 401, endPoint x: 842, endPoint y: 389, distance: 41.8
click at [803, 402] on li "1A40C0300001FA8000055310 Quantity : 40 Units" at bounding box center [819, 387] width 234 height 39
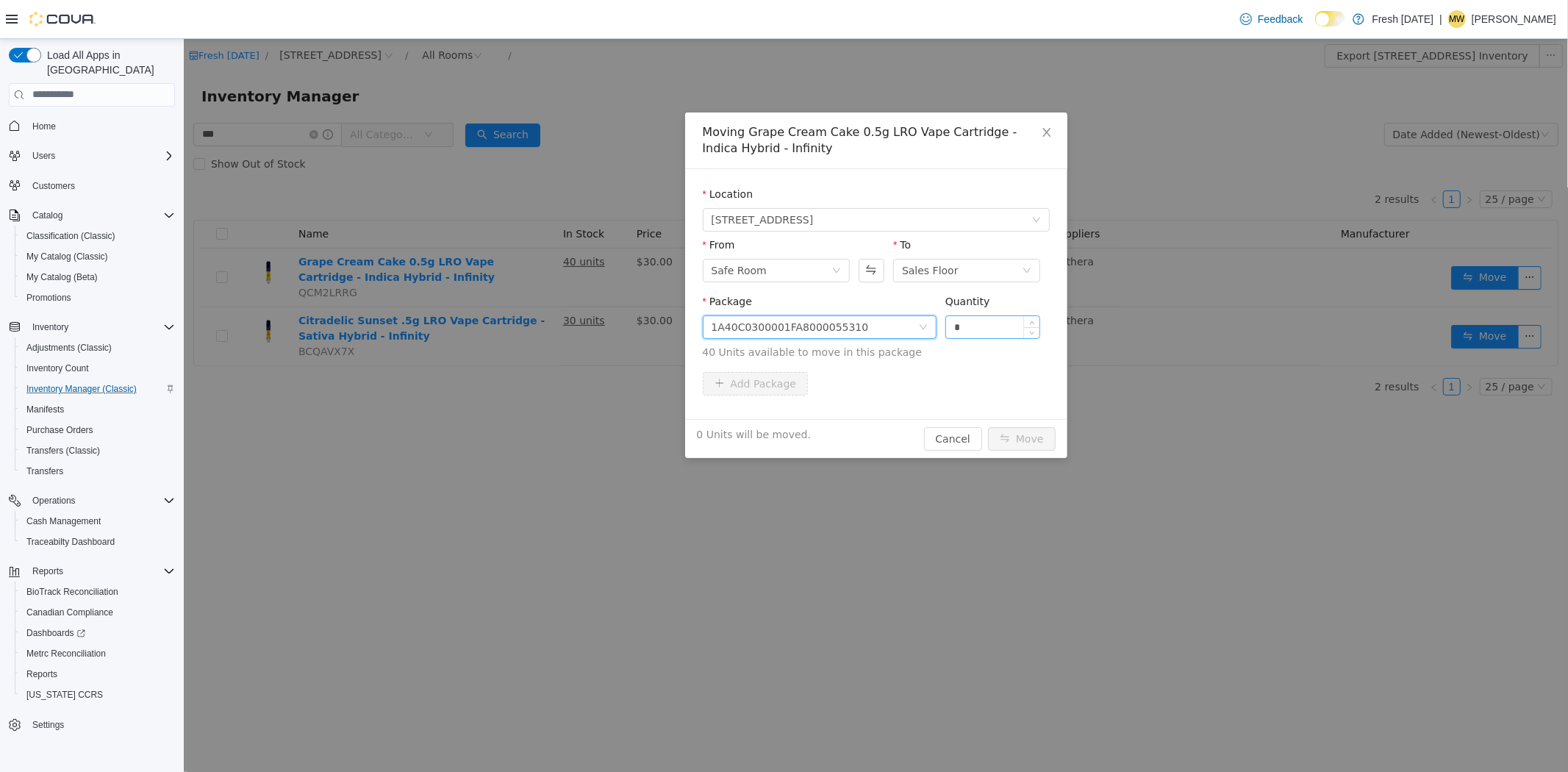
click at [1009, 322] on input "*" at bounding box center [993, 326] width 95 height 22
type input "***"
click at [988, 427] on button "Move" at bounding box center [1022, 438] width 67 height 24
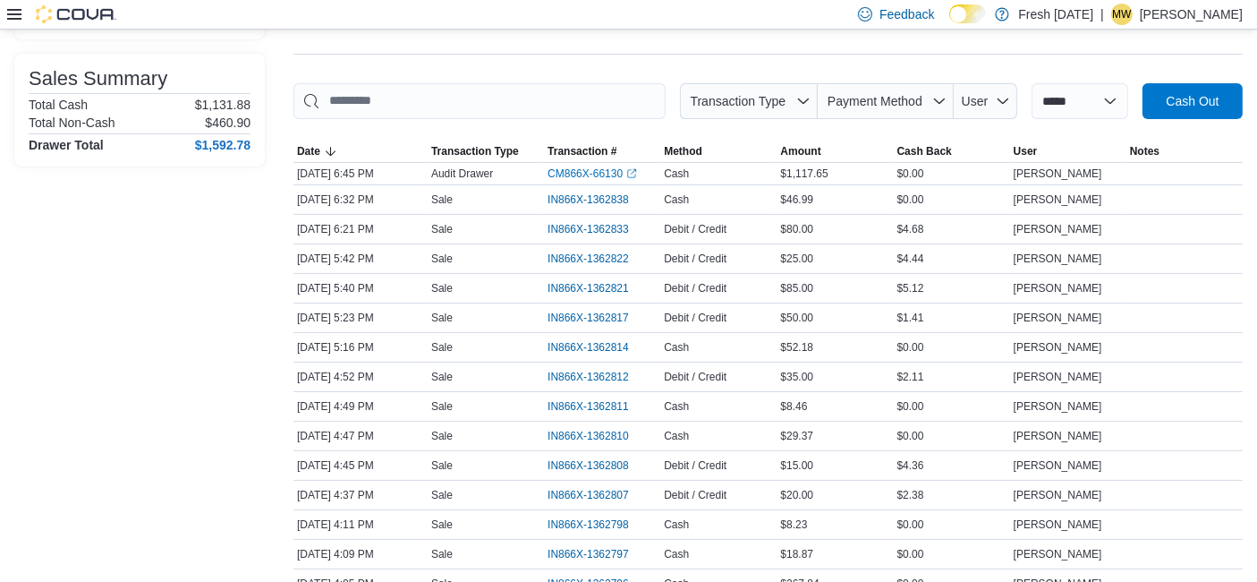
scroll to position [43, 0]
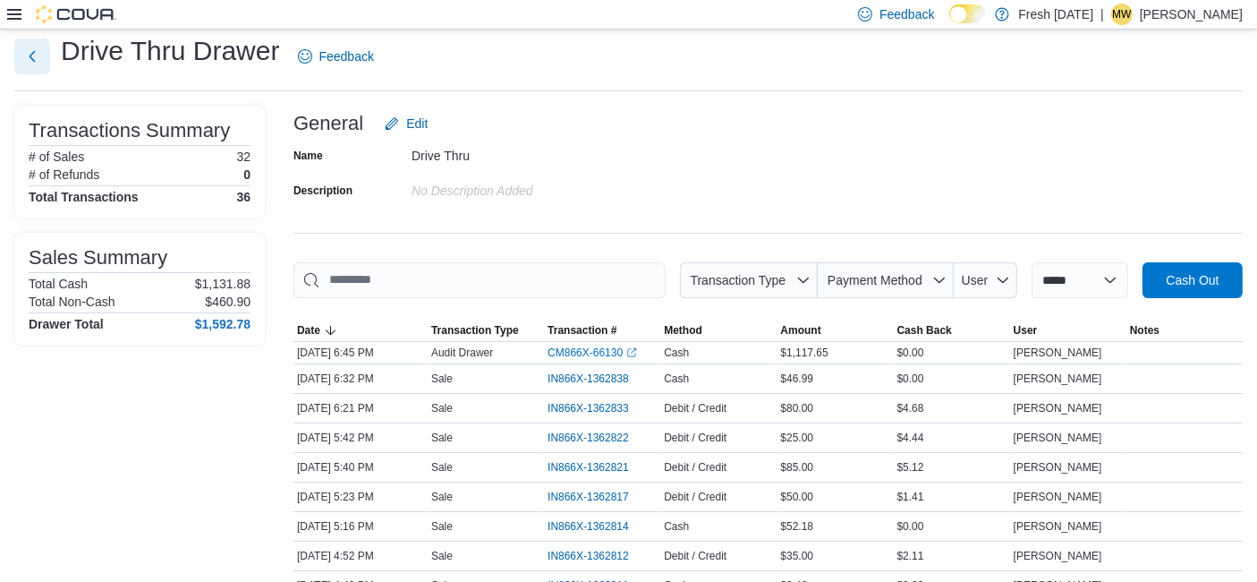
click at [28, 55] on button "Next" at bounding box center [32, 56] width 36 height 36
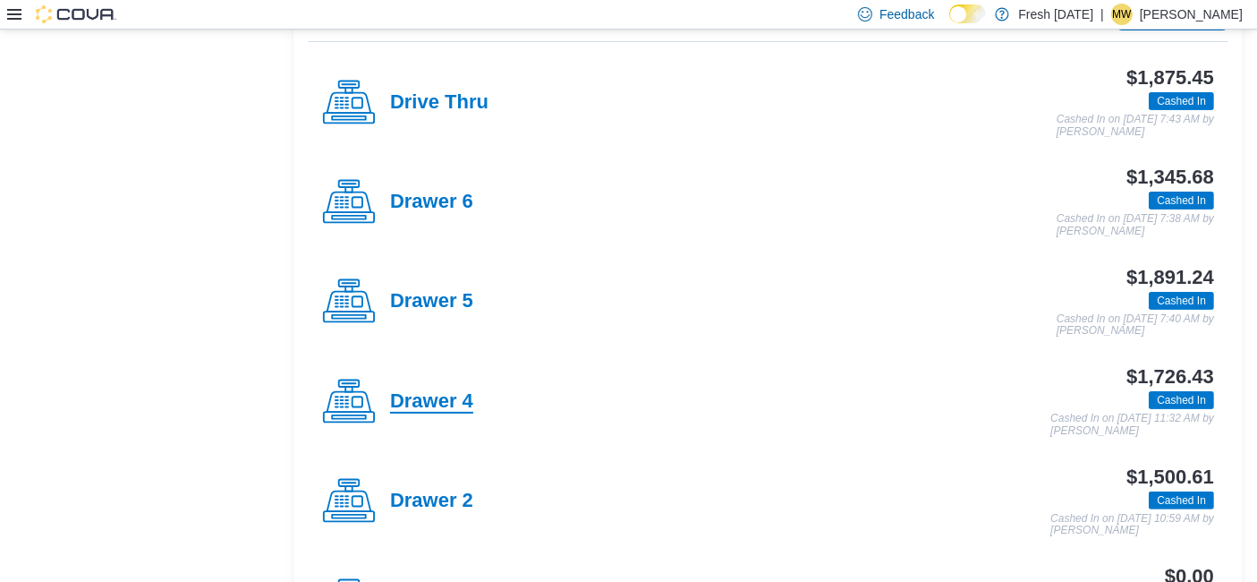
scroll to position [591, 0]
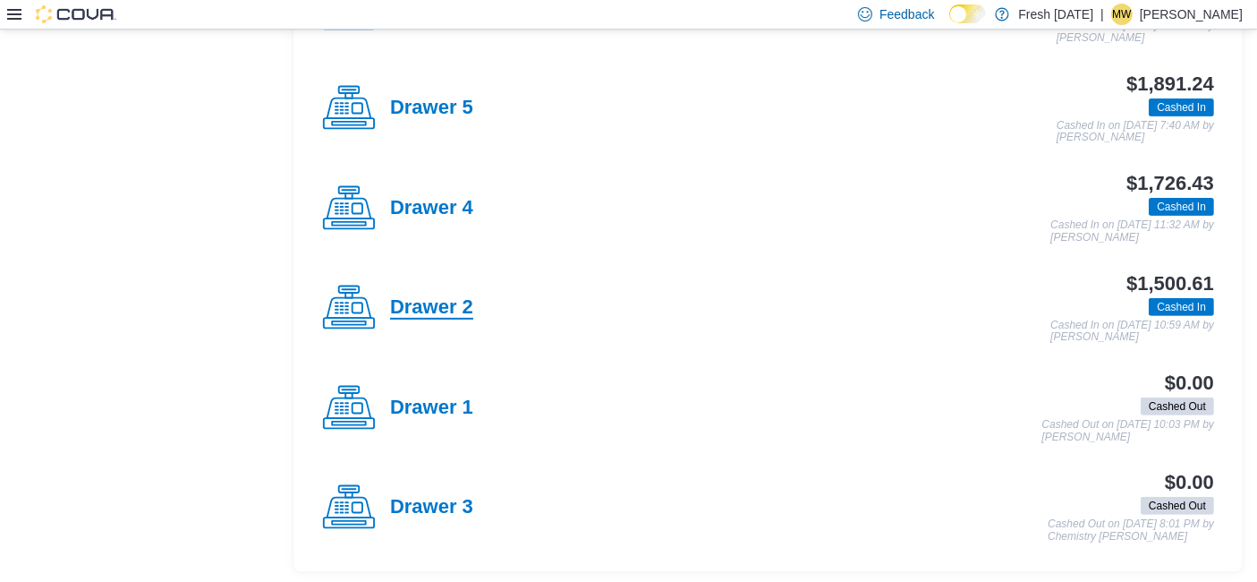
click at [452, 297] on h4 "Drawer 2" at bounding box center [431, 307] width 83 height 23
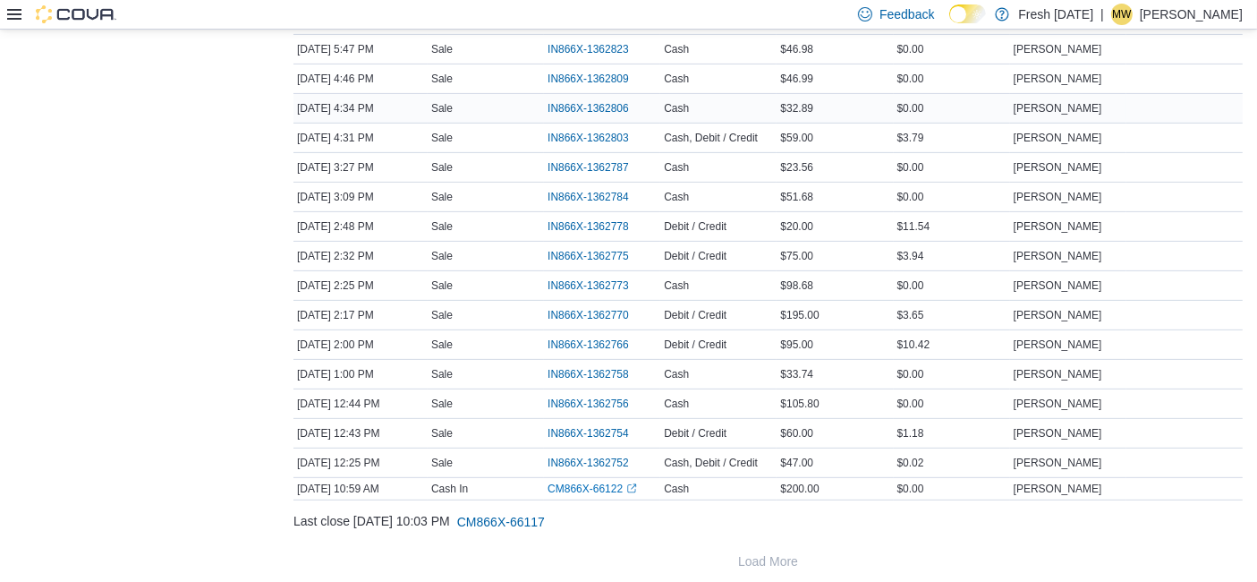
scroll to position [618, 0]
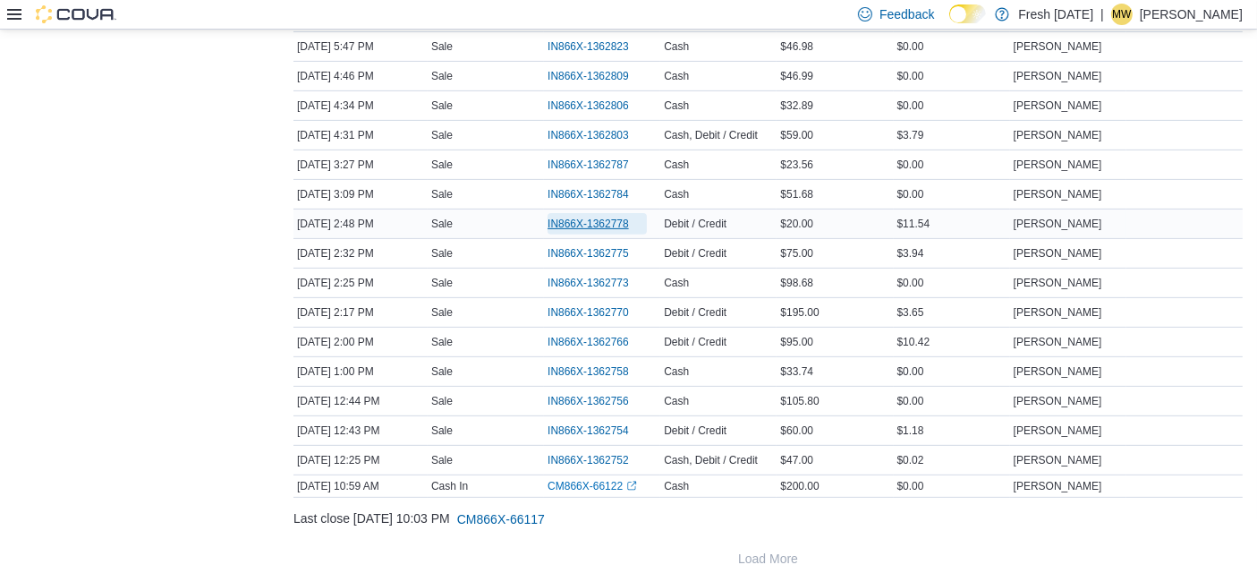
click at [628, 213] on span "IN866X-1362778" at bounding box center [597, 223] width 99 height 21
